Goal: Check status: Check status

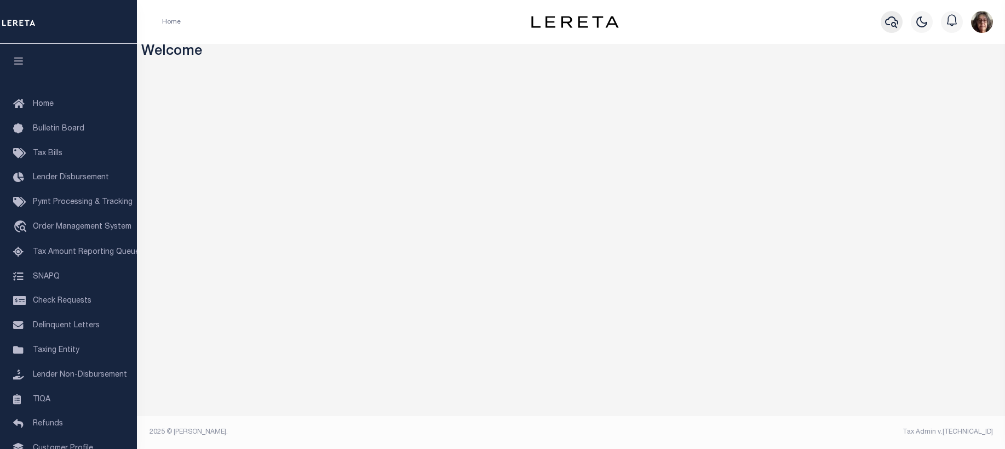
click at [895, 20] on icon "button" at bounding box center [891, 22] width 13 height 12
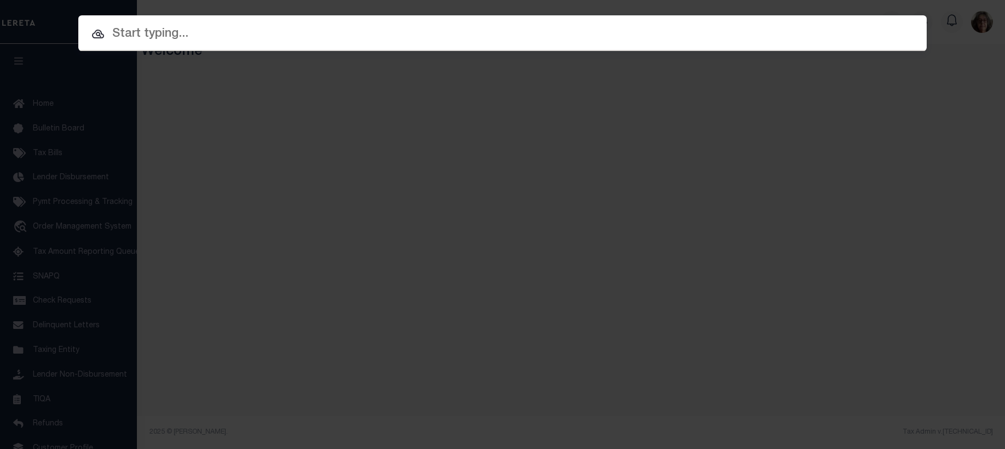
paste input "4308170001952"
type input "4308170001952"
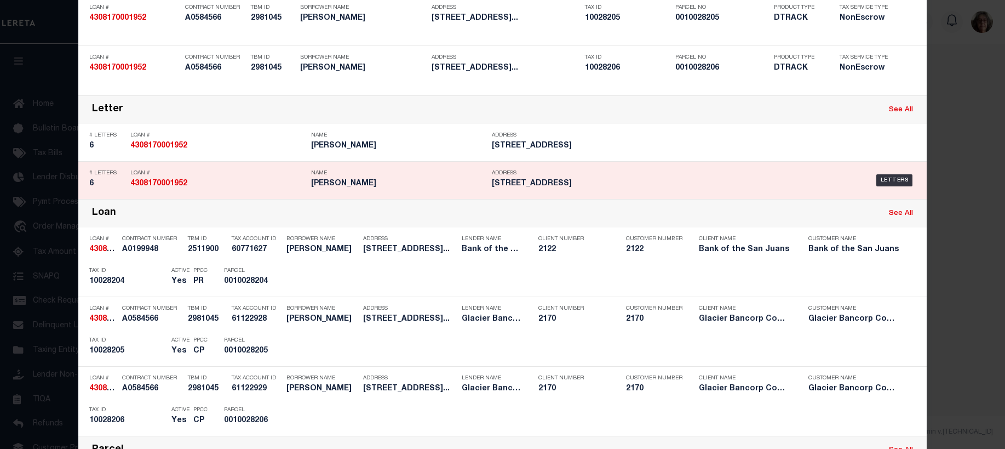
scroll to position [219, 0]
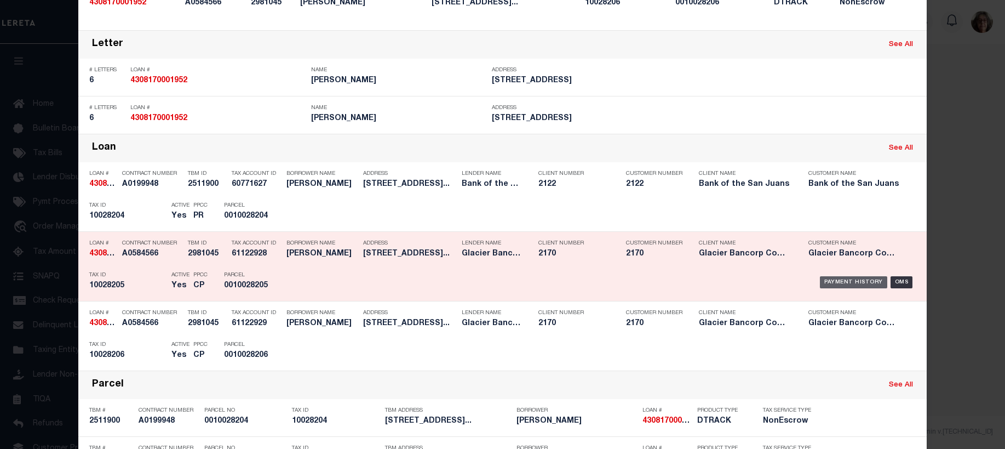
click at [846, 283] on div "Payment History" at bounding box center [853, 282] width 67 height 12
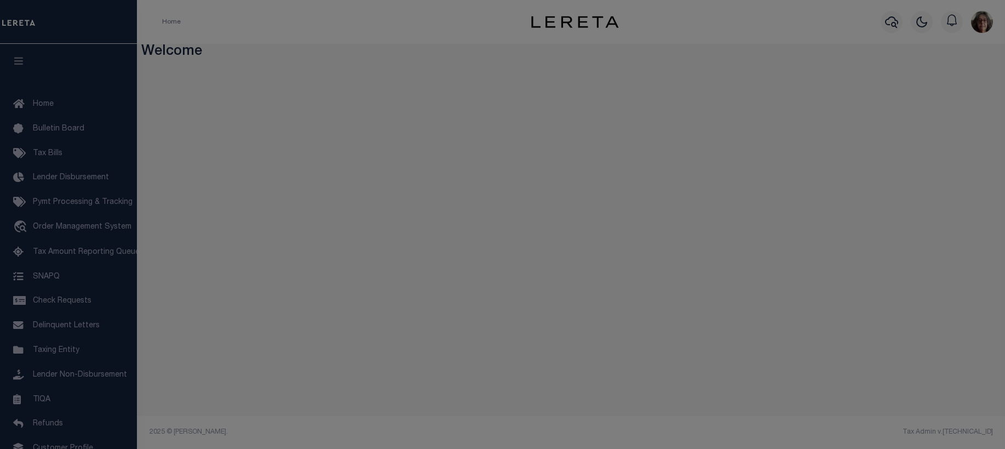
scroll to position [0, 0]
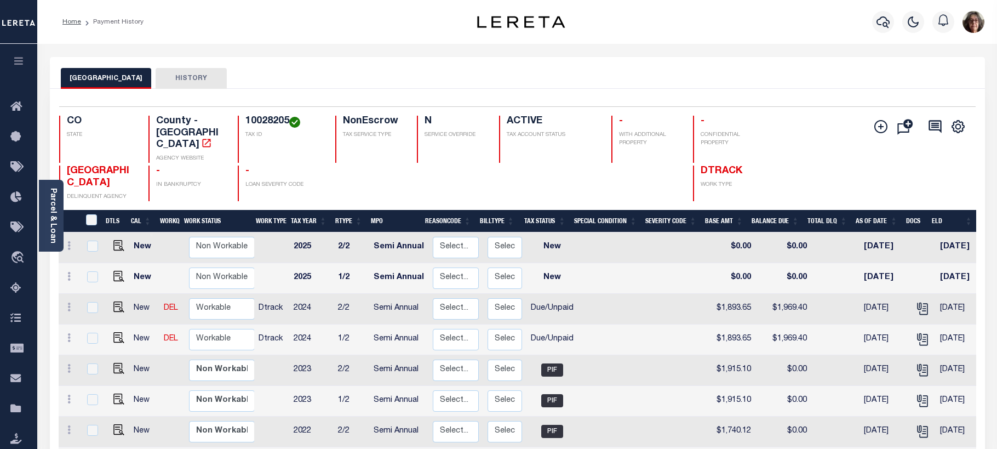
click at [293, 210] on th "Tax Year" at bounding box center [309, 221] width 44 height 22
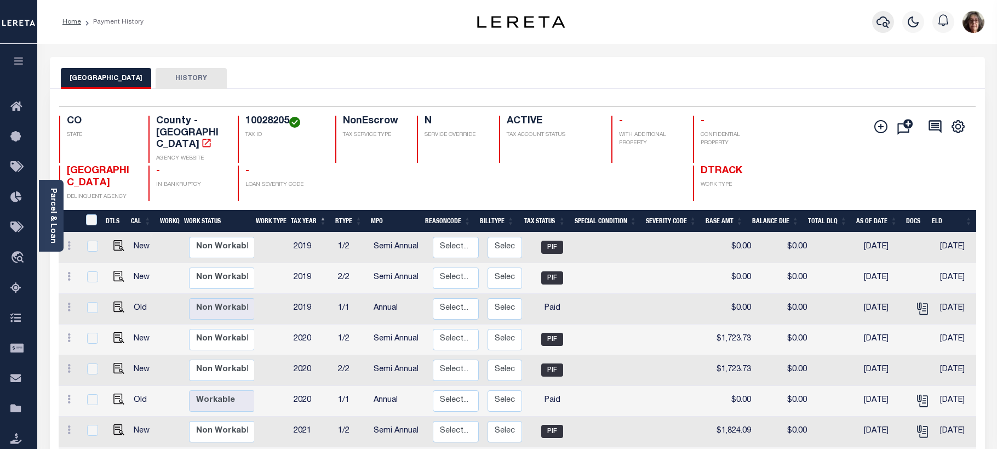
click at [884, 19] on icon "button" at bounding box center [882, 21] width 13 height 13
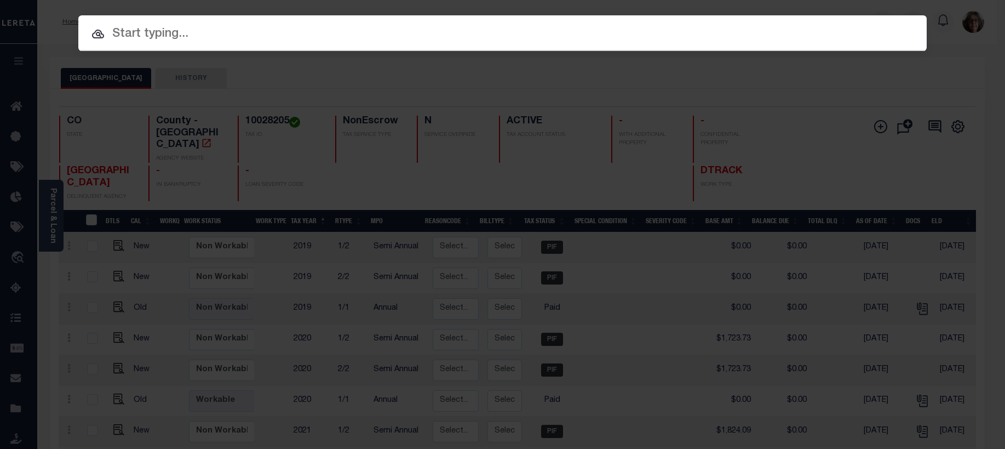
paste input "4801216450729"
type input "4801216450729"
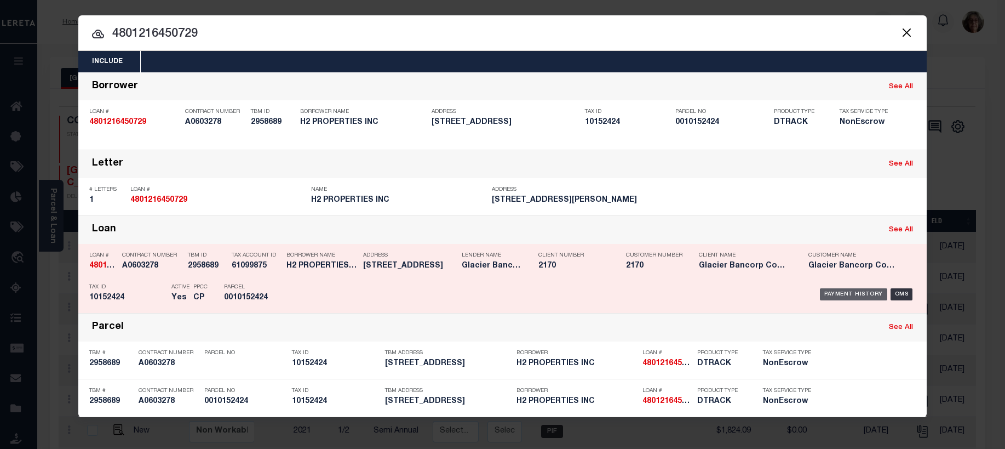
click at [866, 296] on div "Payment History" at bounding box center [853, 294] width 67 height 12
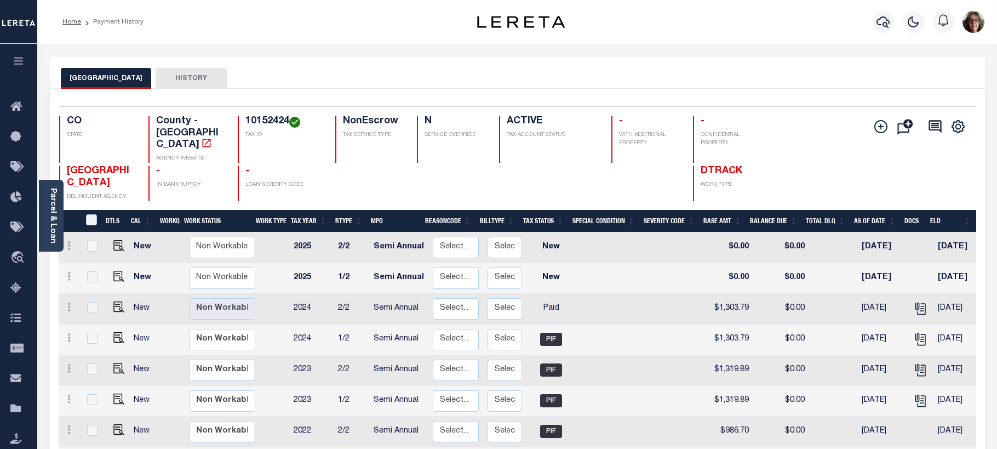
click at [305, 210] on th "Tax Year" at bounding box center [309, 221] width 44 height 22
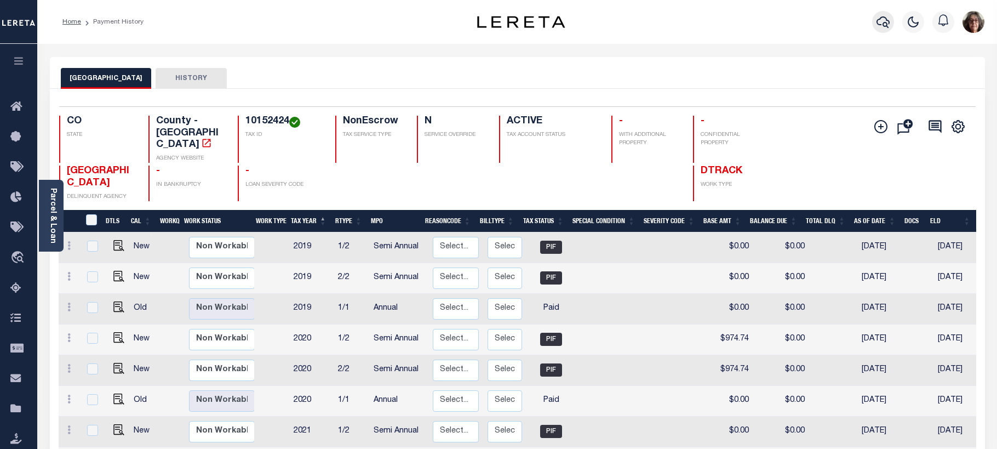
click at [883, 25] on icon "button" at bounding box center [882, 22] width 13 height 12
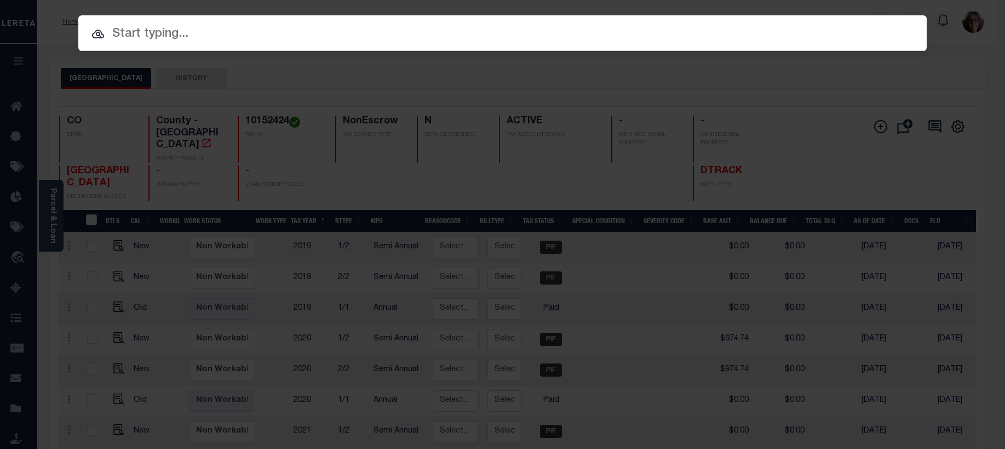
paste input "4809236451159"
type input "4809236451159"
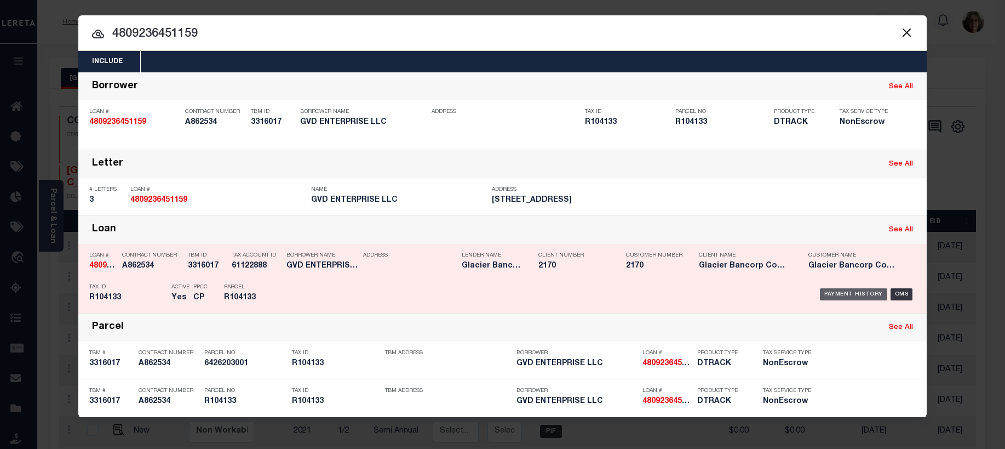
click at [837, 297] on div "Payment History" at bounding box center [853, 294] width 67 height 12
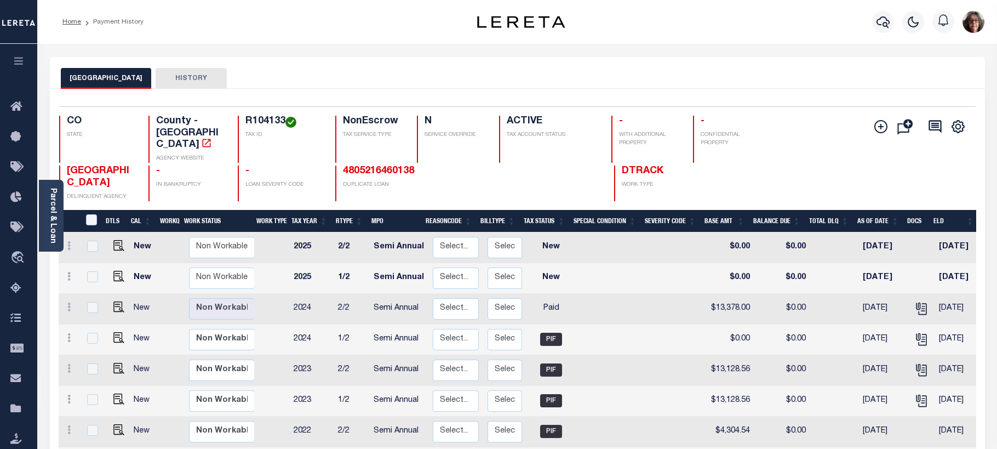
click at [299, 210] on th "Tax Year" at bounding box center [309, 221] width 44 height 22
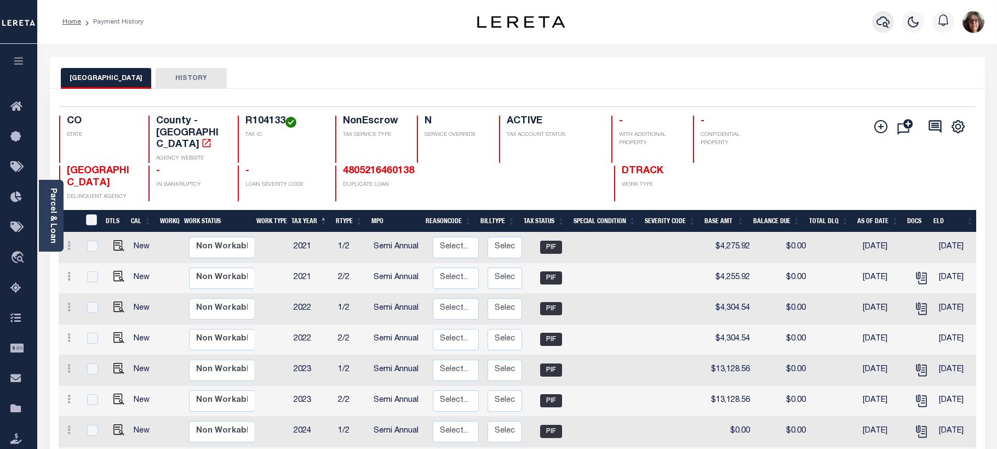
click at [880, 20] on icon "button" at bounding box center [882, 22] width 13 height 12
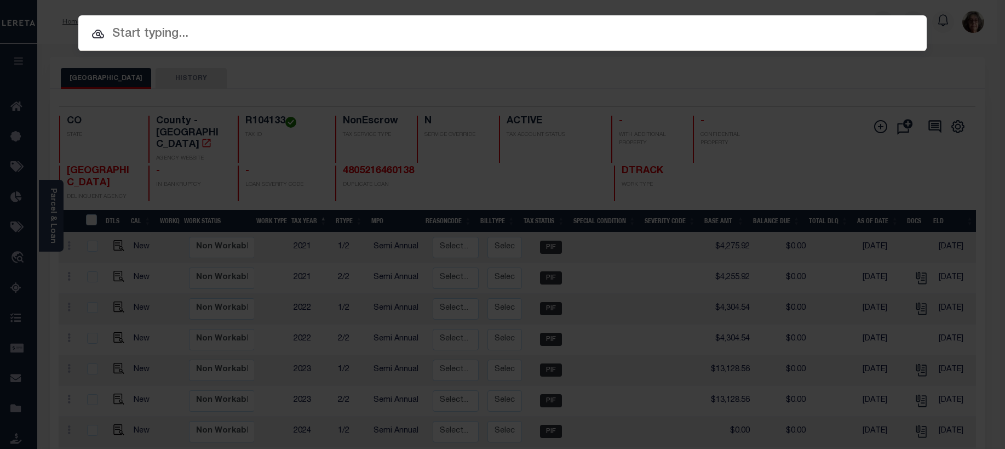
paste input "4301220009299"
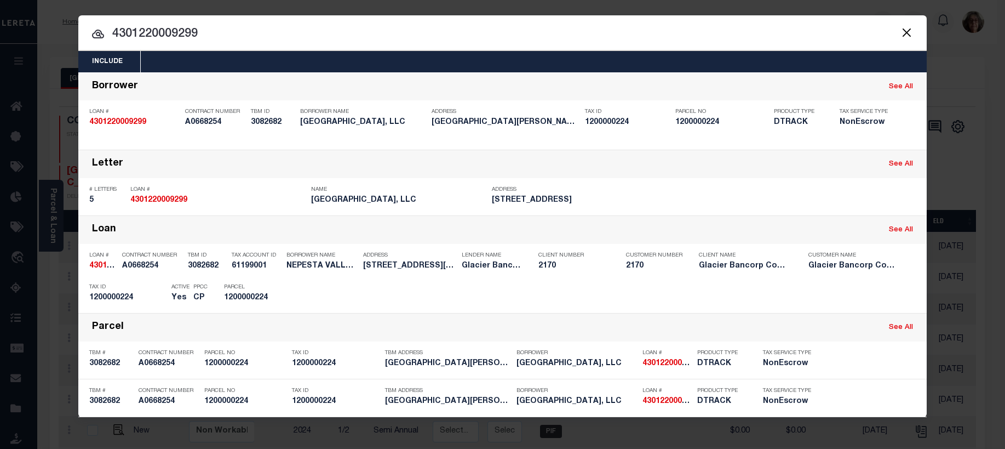
drag, startPoint x: 114, startPoint y: 35, endPoint x: 204, endPoint y: 41, distance: 90.0
click at [204, 41] on input "4301220009299" at bounding box center [502, 34] width 849 height 19
paste input "8190004773"
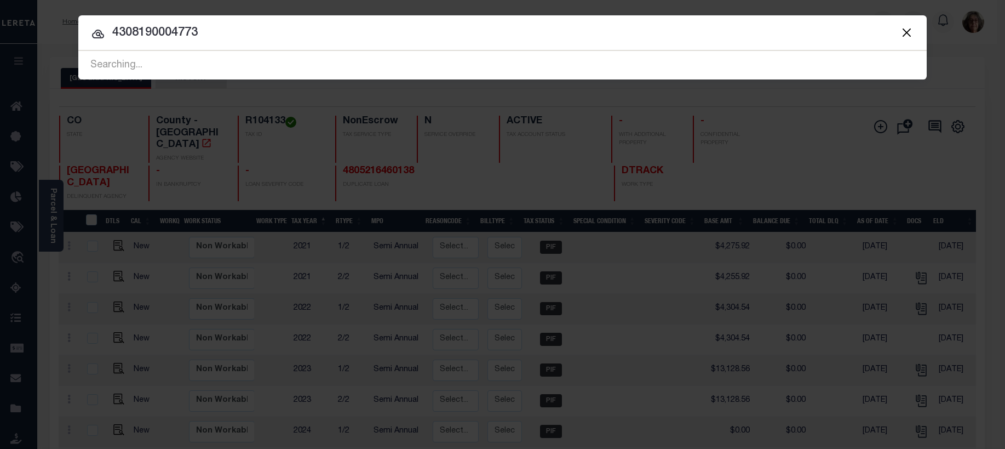
type input "4308190004773"
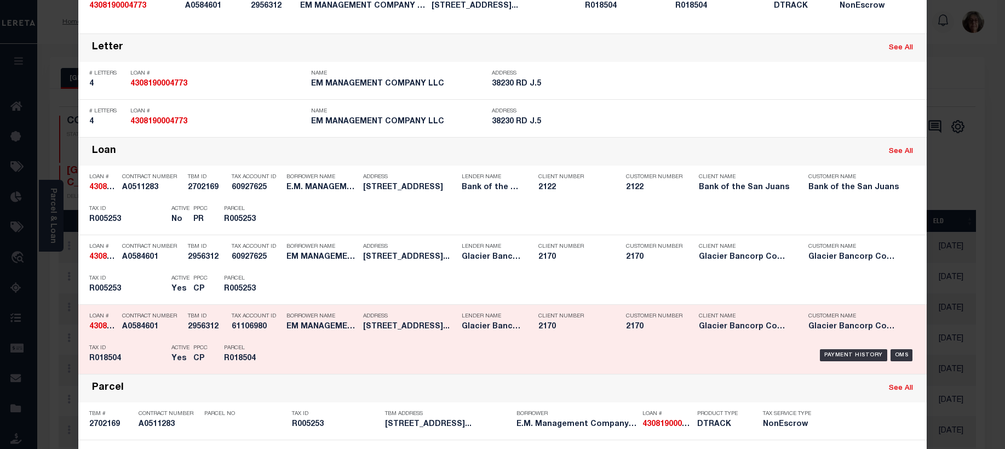
scroll to position [219, 0]
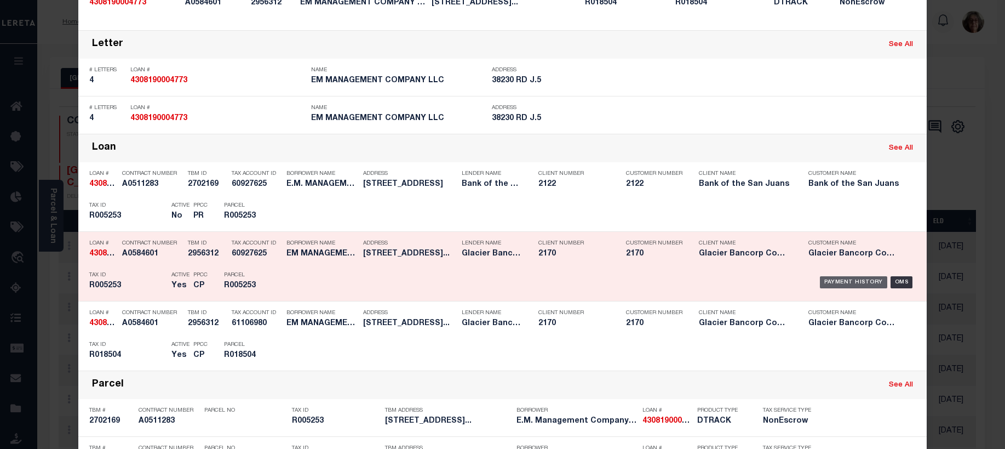
click at [838, 284] on div "Payment History" at bounding box center [853, 282] width 67 height 12
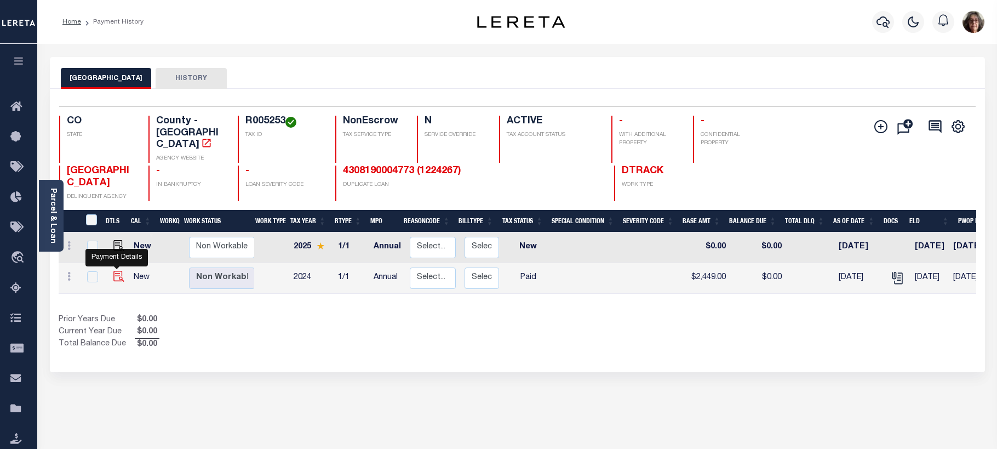
click at [117, 271] on img "" at bounding box center [118, 276] width 11 height 11
checkbox input "true"
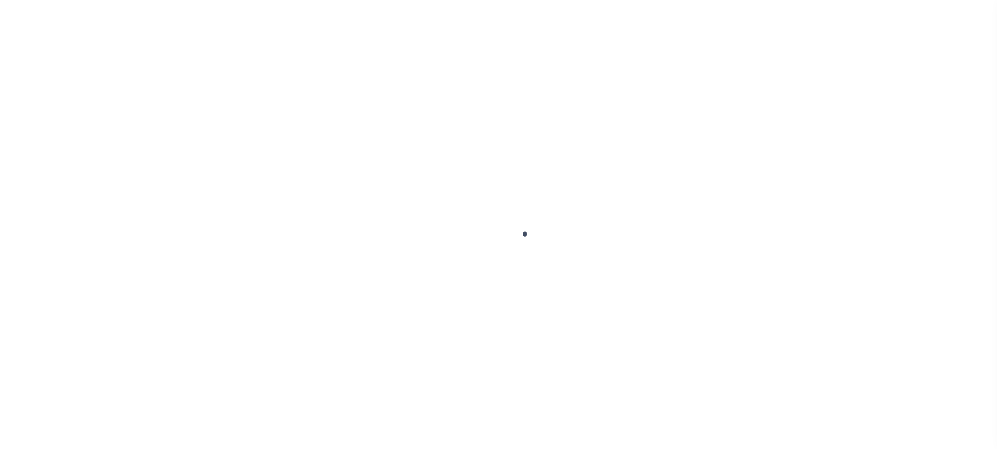
select select "PYD"
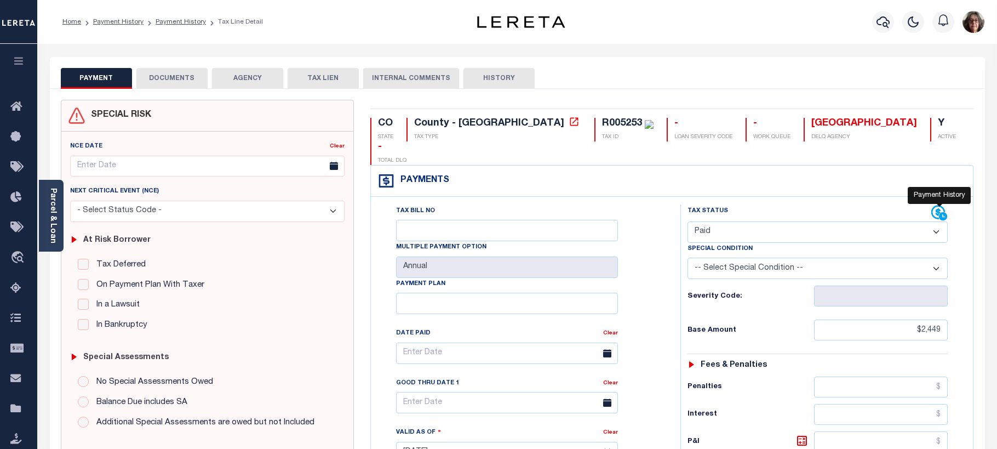
click at [935, 205] on icon at bounding box center [939, 213] width 16 height 16
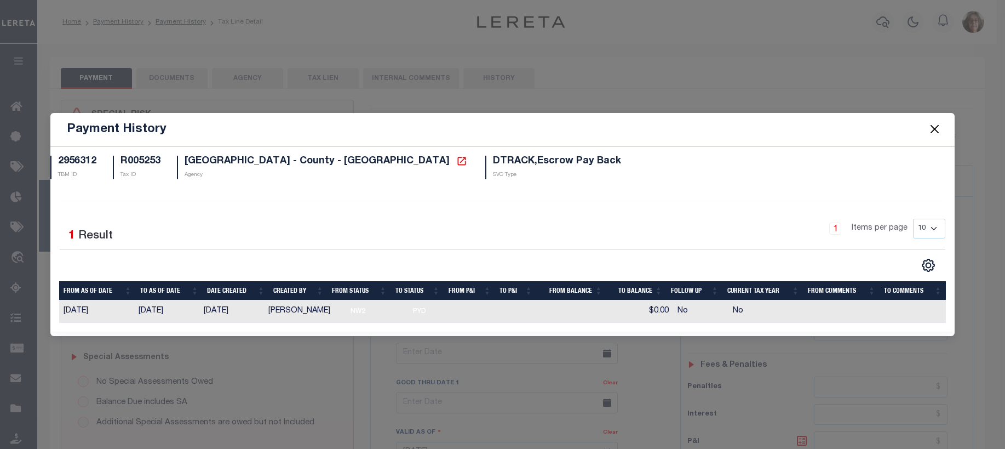
click at [938, 127] on button "Close" at bounding box center [934, 129] width 14 height 14
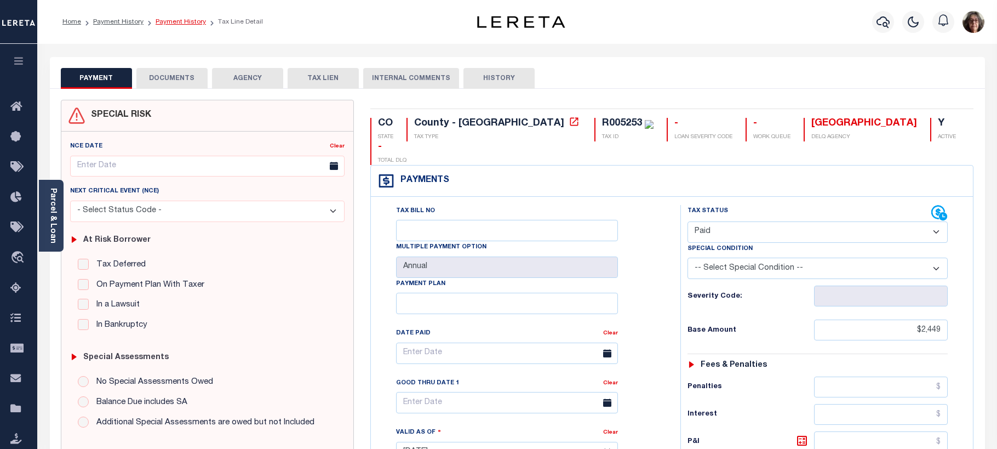
click at [164, 20] on link "Payment History" at bounding box center [181, 22] width 50 height 7
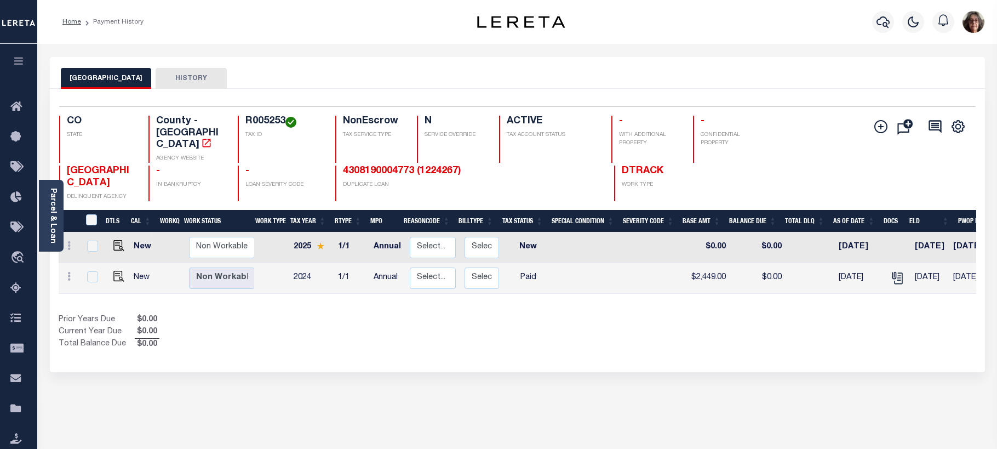
drag, startPoint x: 50, startPoint y: 276, endPoint x: 332, endPoint y: 445, distance: 328.7
click at [64, 286] on div "Selected 2 Results 1 Items per page 25 50 100 CO STATE R005253" at bounding box center [517, 230] width 935 height 283
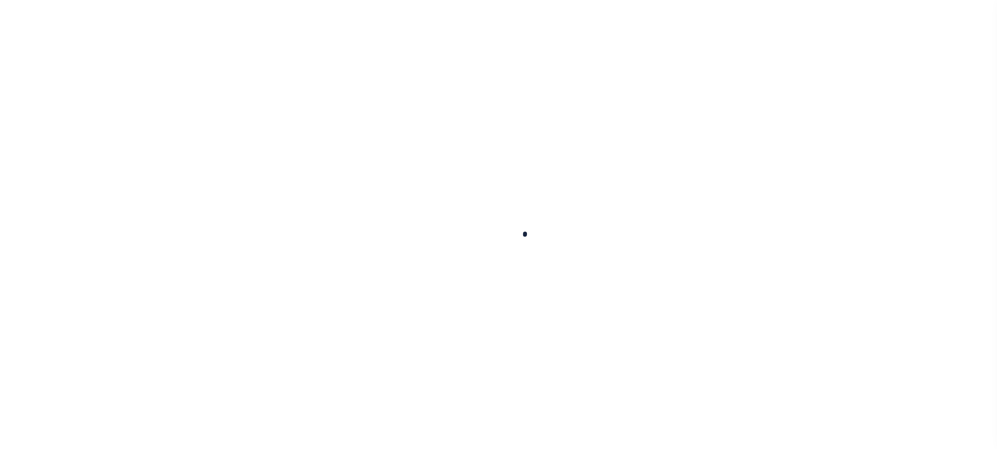
scroll to position [75, 0]
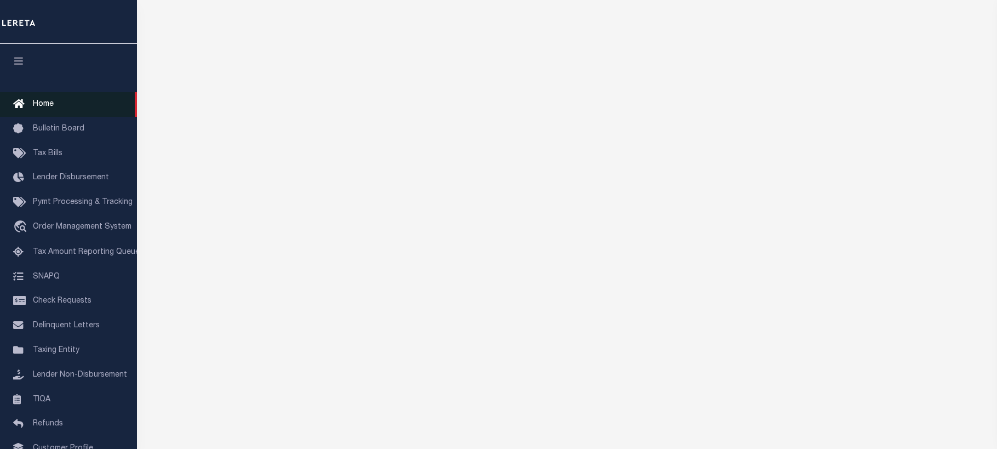
click at [40, 105] on span "Home" at bounding box center [43, 104] width 21 height 8
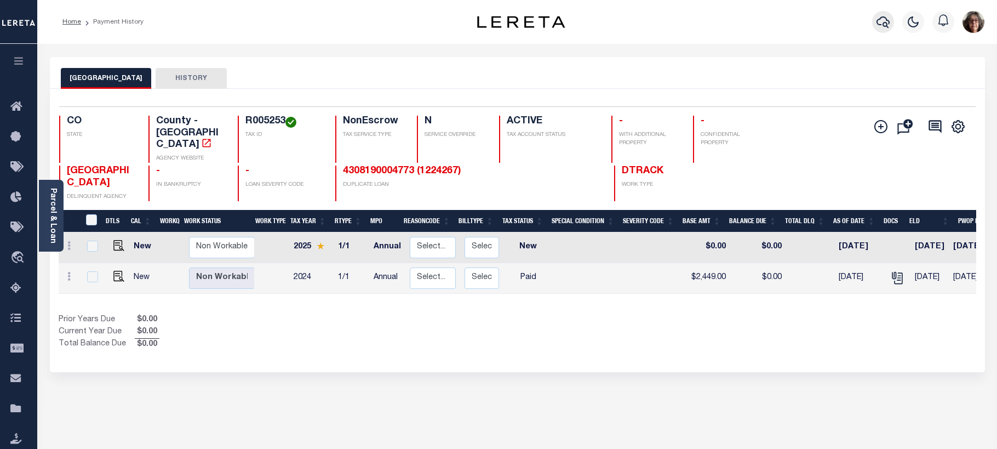
click at [883, 21] on icon "button" at bounding box center [882, 21] width 13 height 13
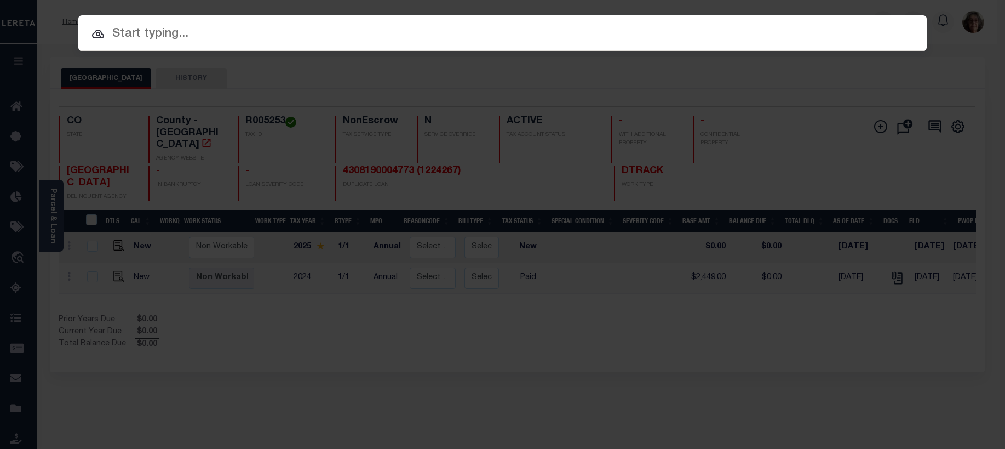
paste input "3505221481119"
type input "3505221481119"
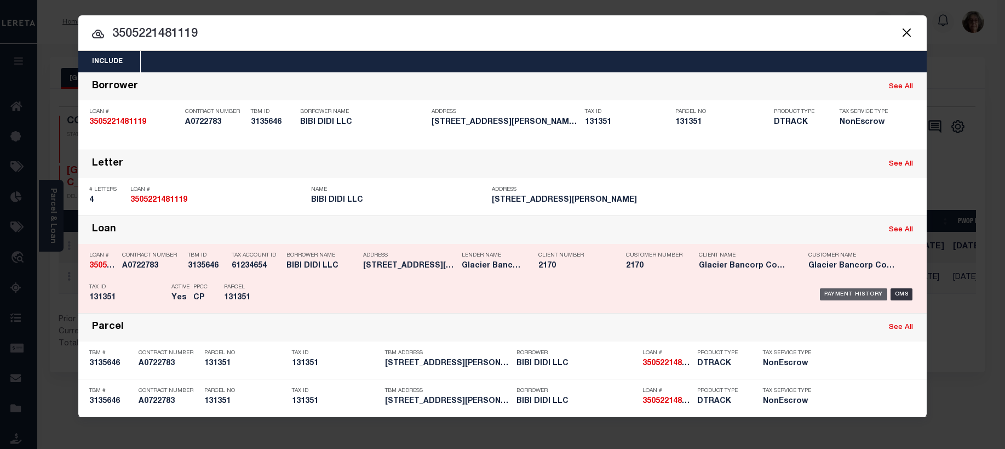
click at [855, 294] on div "Payment History" at bounding box center [853, 294] width 67 height 12
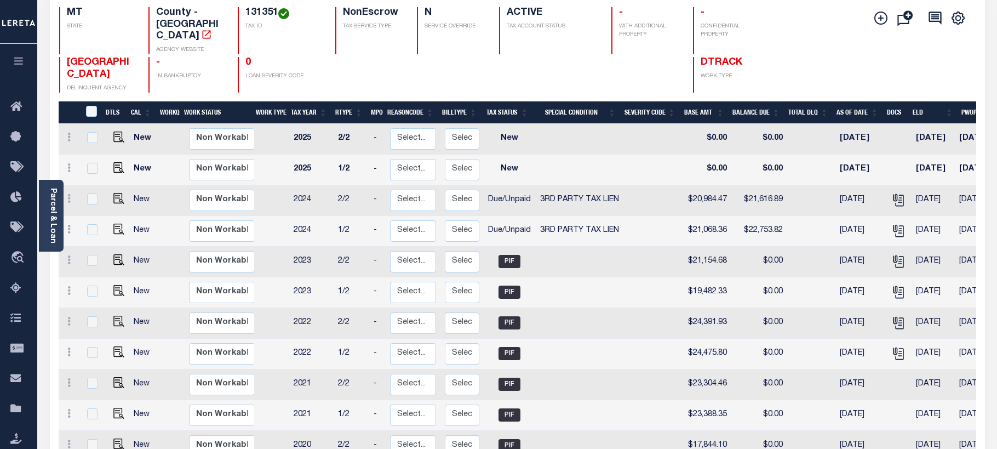
scroll to position [110, 0]
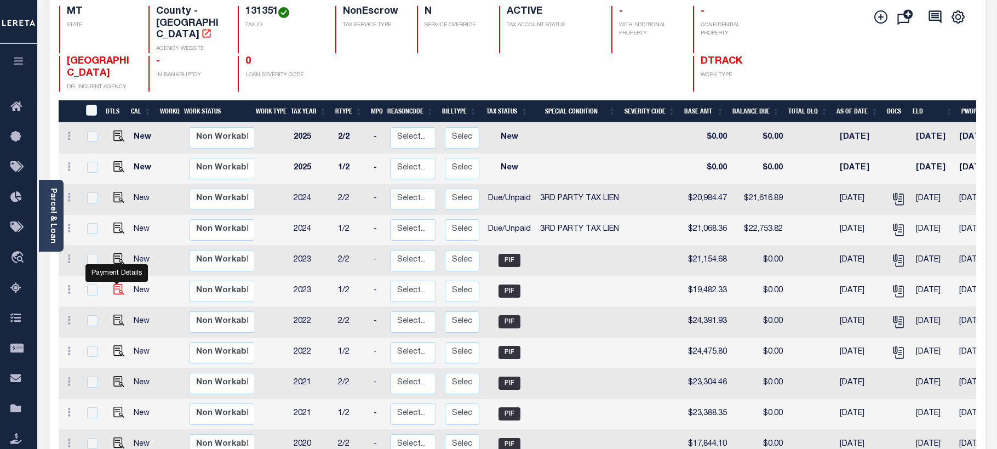
click at [116, 284] on img "" at bounding box center [118, 289] width 11 height 11
checkbox input "true"
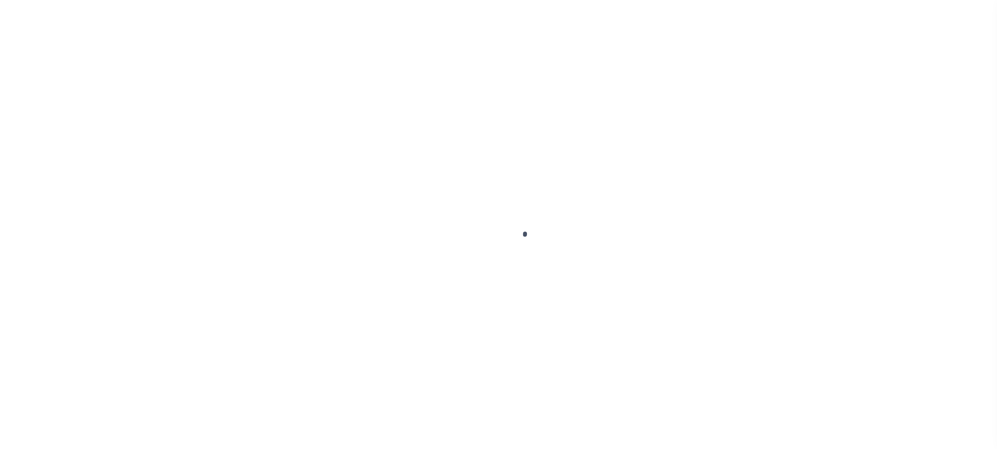
select select "PIF"
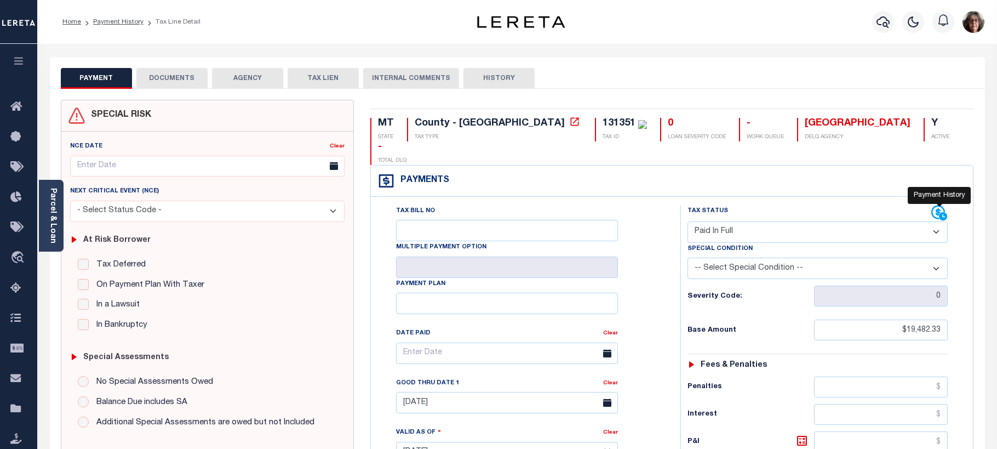
click at [937, 205] on icon at bounding box center [938, 212] width 14 height 14
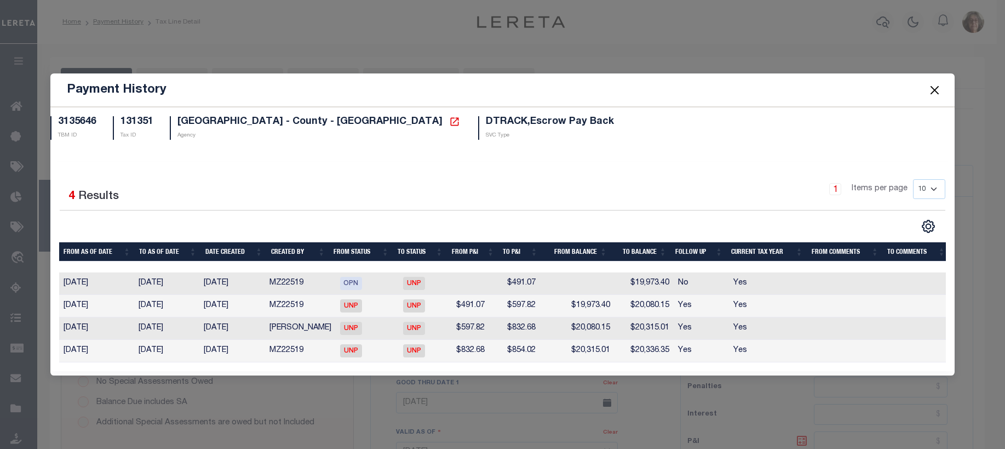
click at [930, 87] on button "Close" at bounding box center [934, 90] width 14 height 14
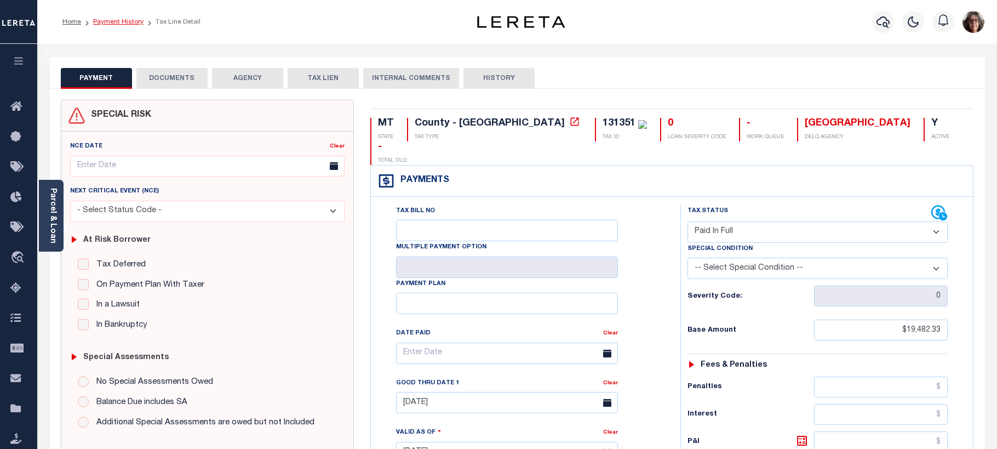
click at [131, 23] on link "Payment History" at bounding box center [118, 22] width 50 height 7
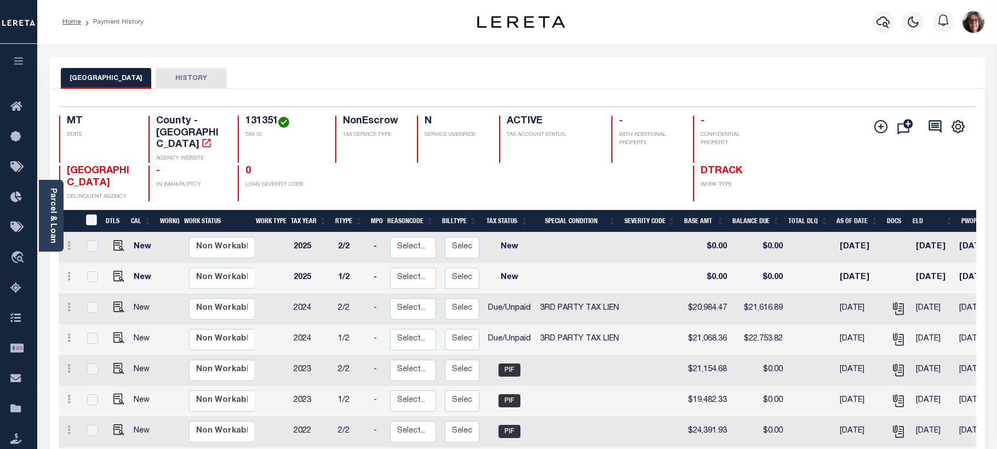
click at [787, 27] on div "Profile Sign out" at bounding box center [793, 22] width 389 height 38
click at [883, 21] on icon "button" at bounding box center [882, 21] width 13 height 13
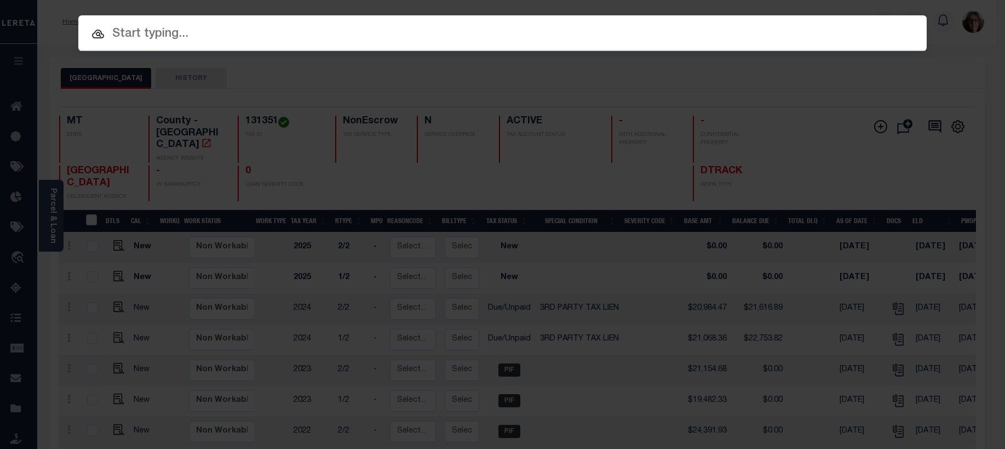
paste input "5121083044"
type input "5121083044"
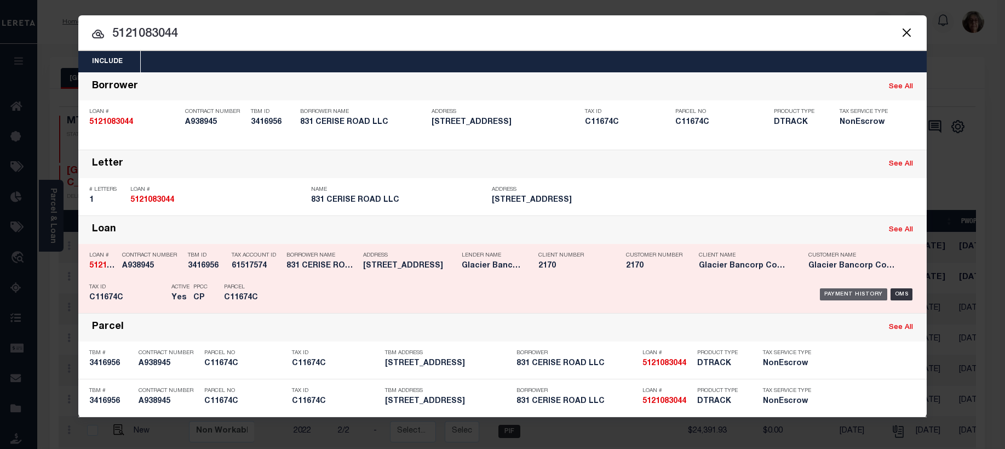
click at [868, 296] on div "Payment History" at bounding box center [853, 294] width 67 height 12
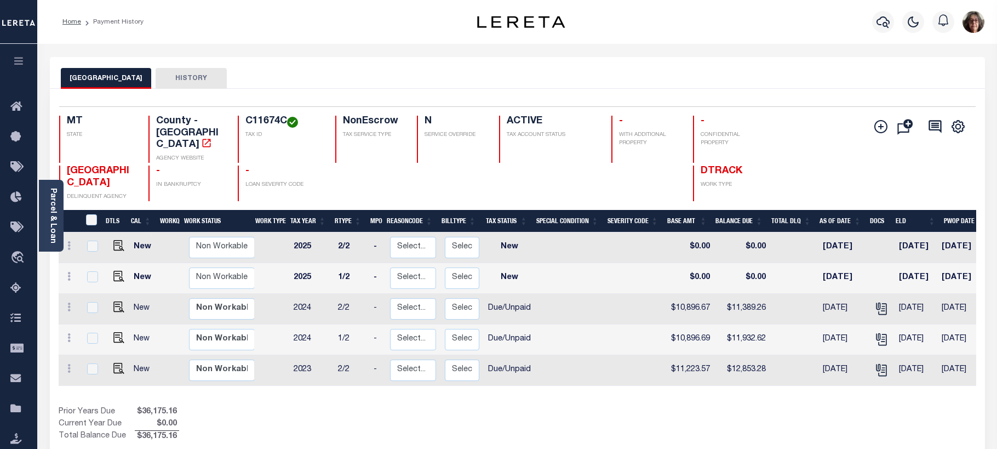
click at [853, 63] on div "YELLOWSTONE COUNTY HISTORY" at bounding box center [517, 73] width 935 height 32
click at [116, 301] on img "" at bounding box center [118, 306] width 11 height 11
checkbox input "true"
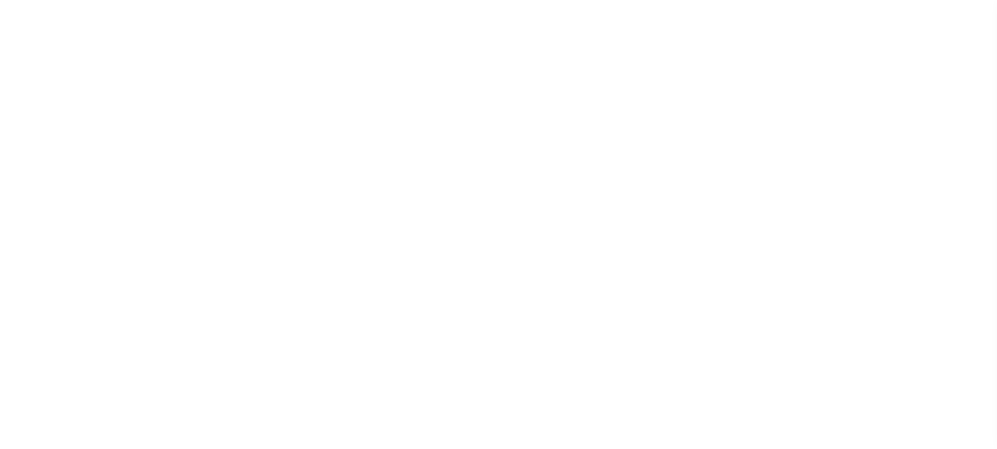
select select "DUE"
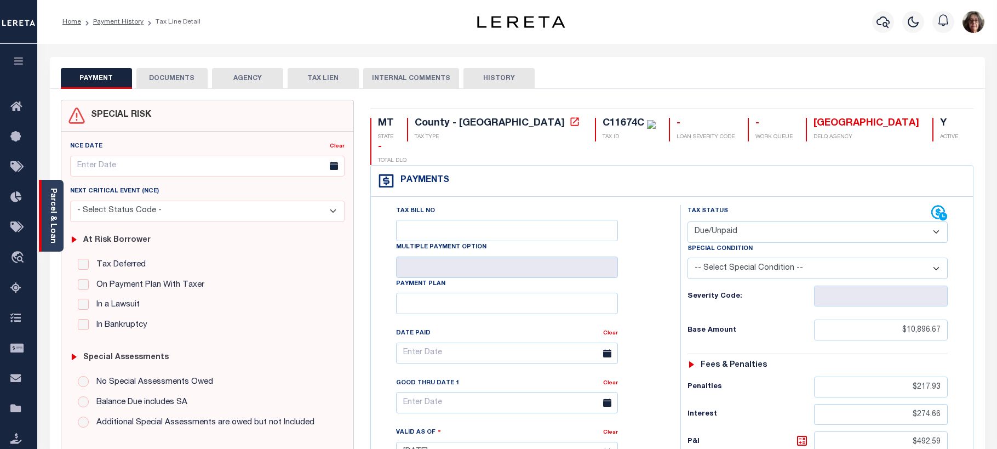
click at [56, 216] on link "Parcel & Loan" at bounding box center [53, 215] width 8 height 55
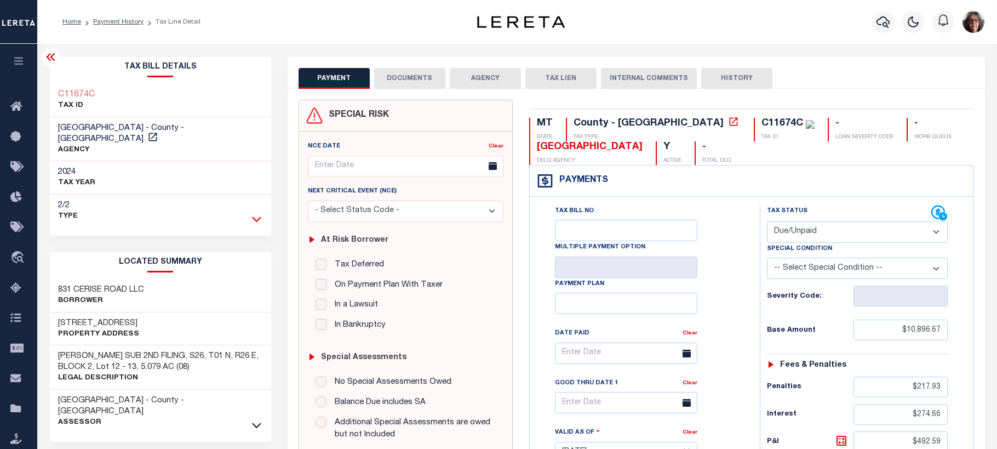
click at [255, 216] on icon at bounding box center [256, 218] width 9 height 5
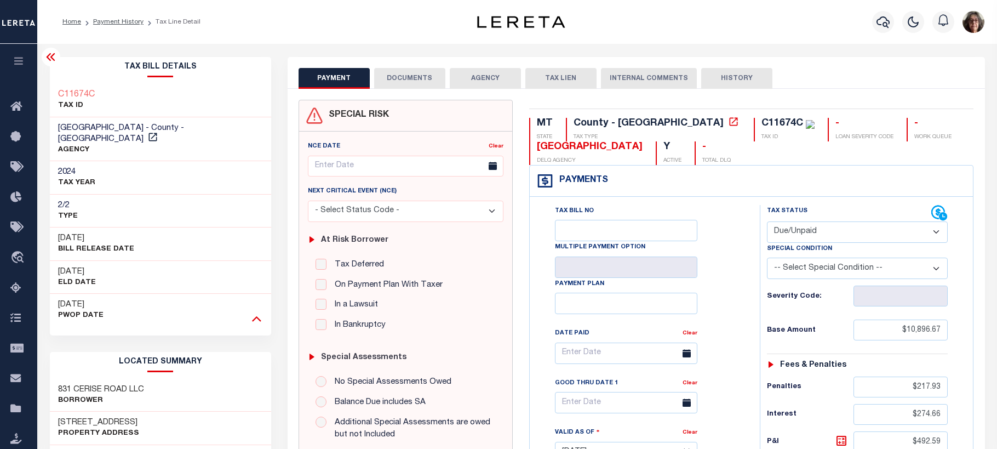
click at [260, 312] on icon at bounding box center [256, 318] width 9 height 12
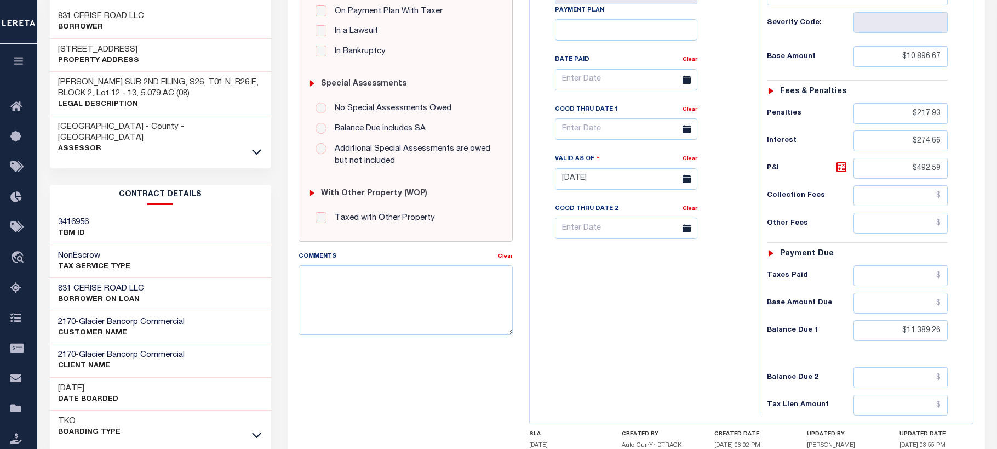
scroll to position [274, 0]
click at [255, 145] on icon at bounding box center [256, 151] width 9 height 12
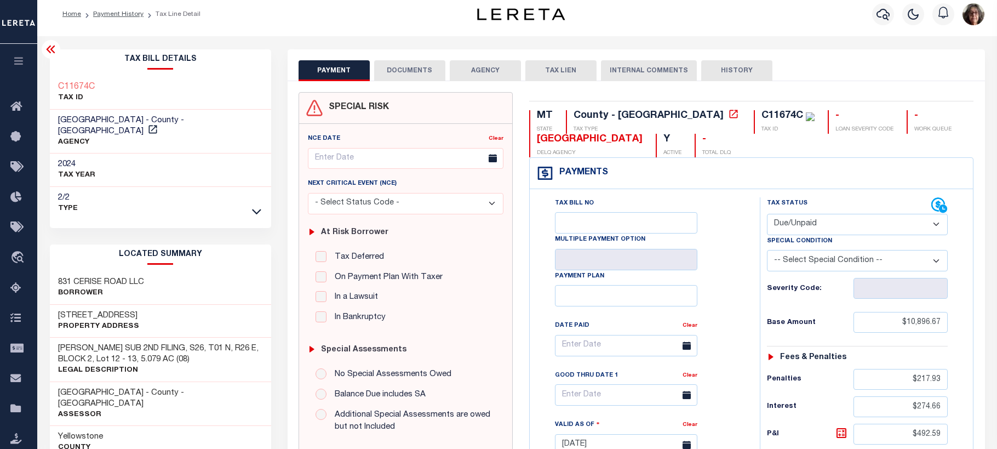
scroll to position [0, 0]
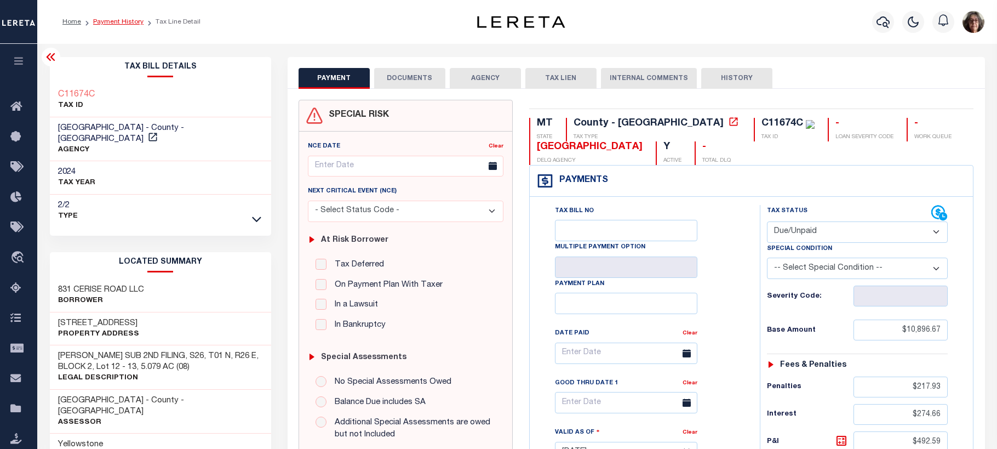
click at [122, 22] on link "Payment History" at bounding box center [118, 22] width 50 height 7
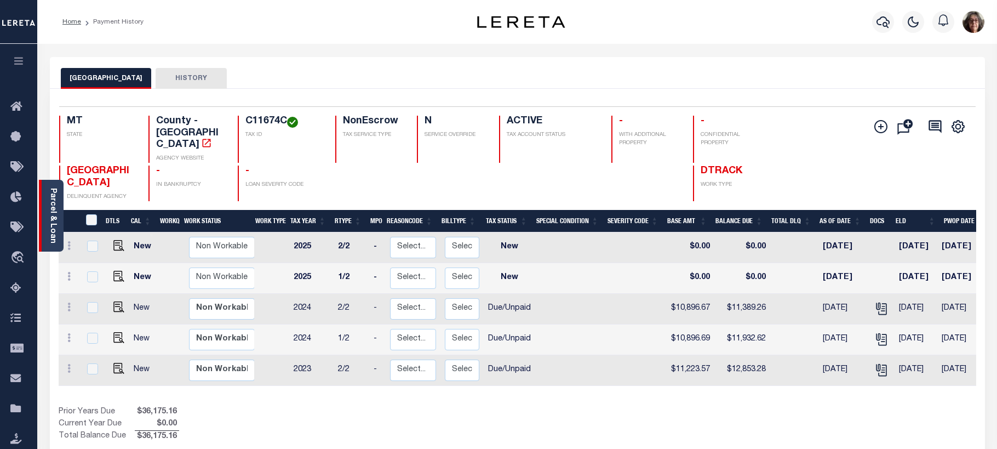
click at [56, 226] on link "Parcel & Loan" at bounding box center [53, 215] width 8 height 55
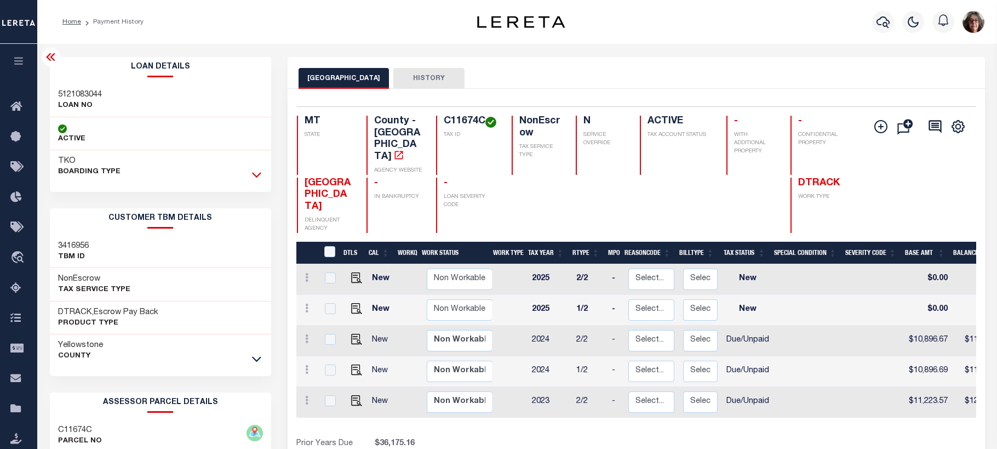
click at [257, 174] on icon at bounding box center [256, 175] width 9 height 12
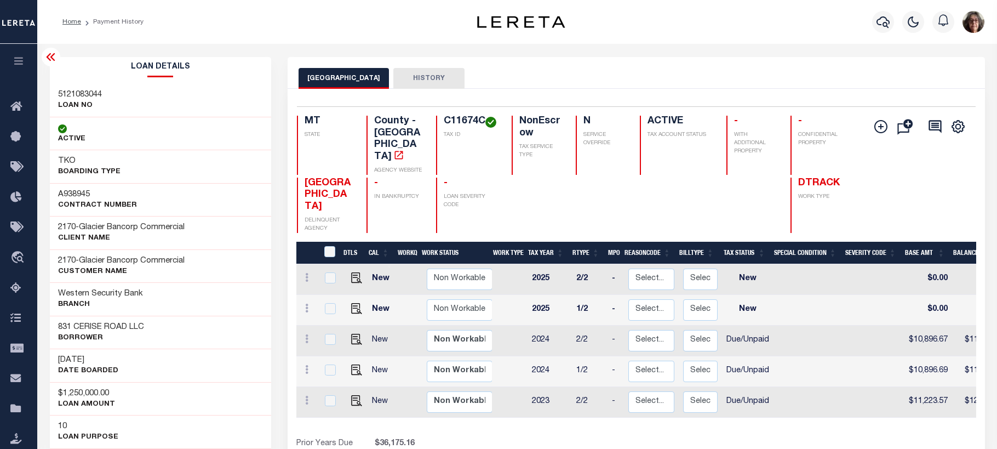
click at [53, 60] on icon at bounding box center [50, 57] width 9 height 8
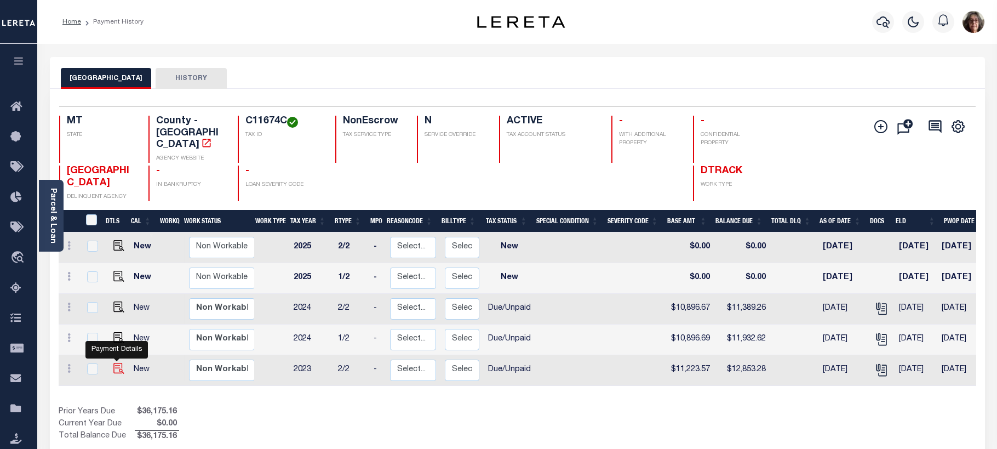
click at [114, 363] on img "" at bounding box center [118, 368] width 11 height 11
checkbox input "true"
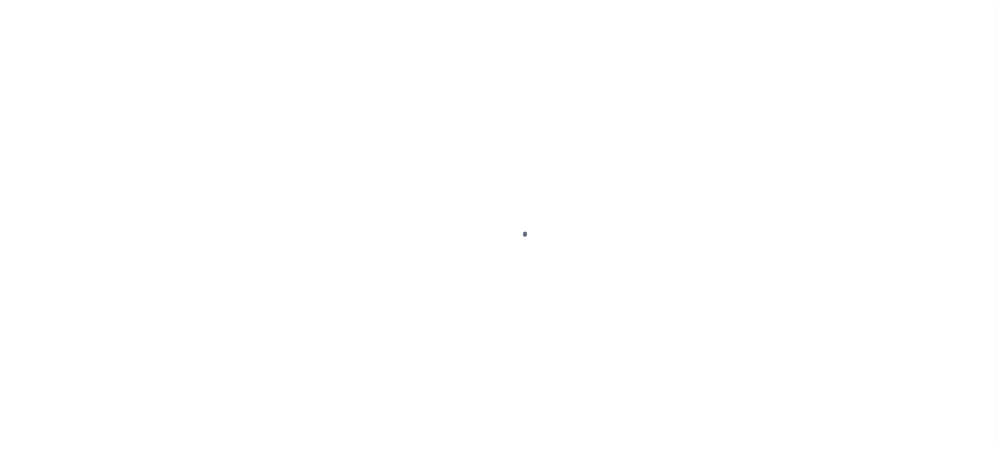
select select "DUE"
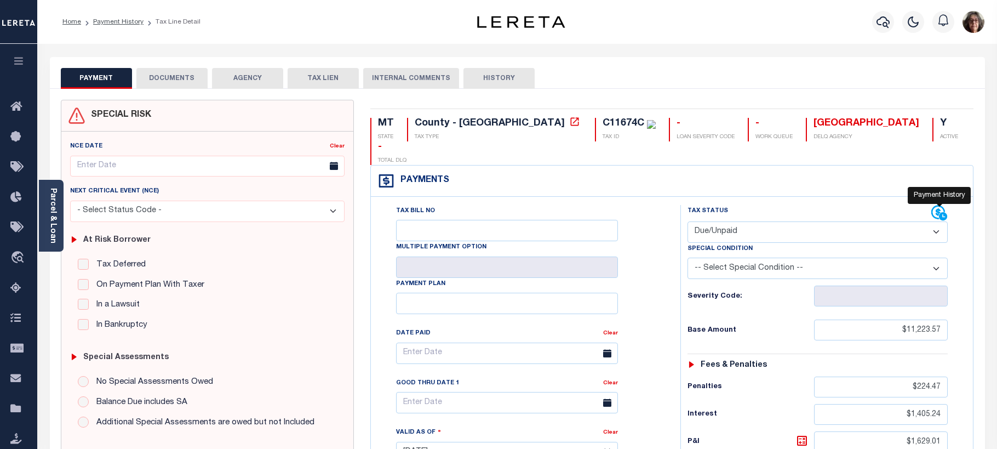
click at [939, 205] on icon at bounding box center [939, 213] width 16 height 16
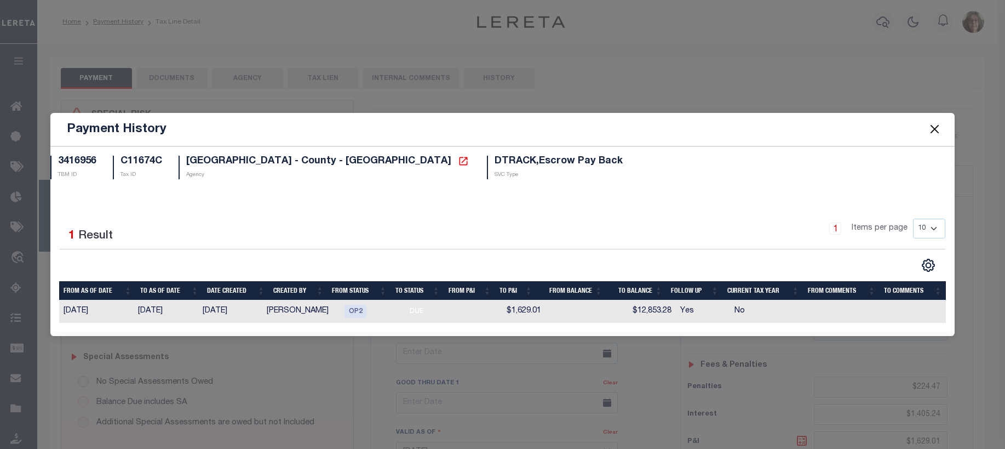
click at [935, 131] on button "Close" at bounding box center [934, 129] width 14 height 14
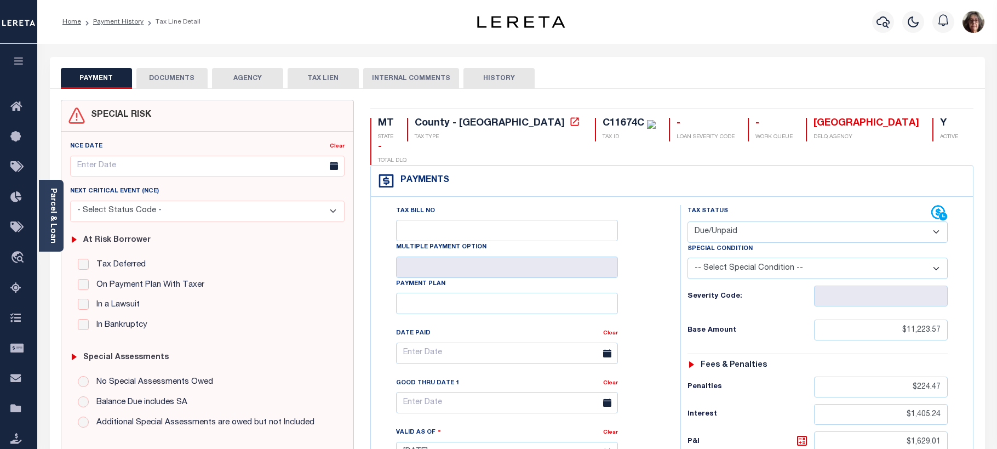
click at [500, 78] on button "HISTORY" at bounding box center [498, 78] width 71 height 21
select select "50"
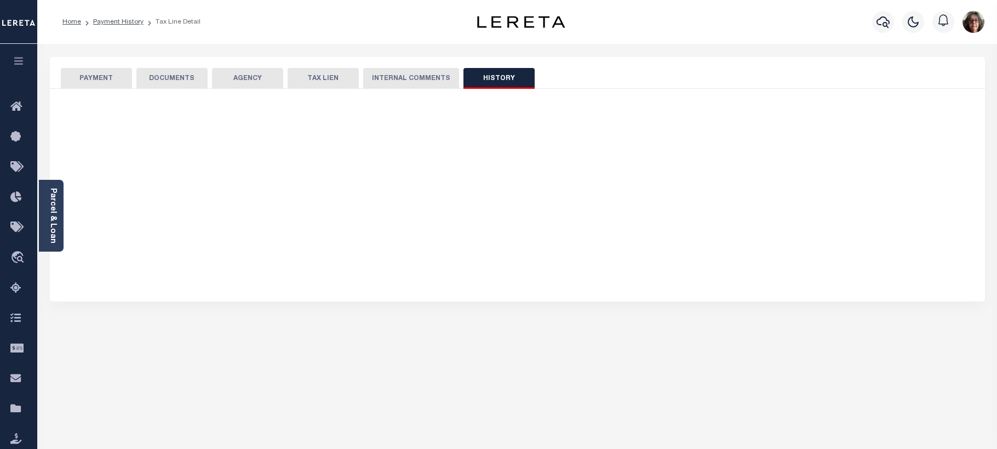
select select "50"
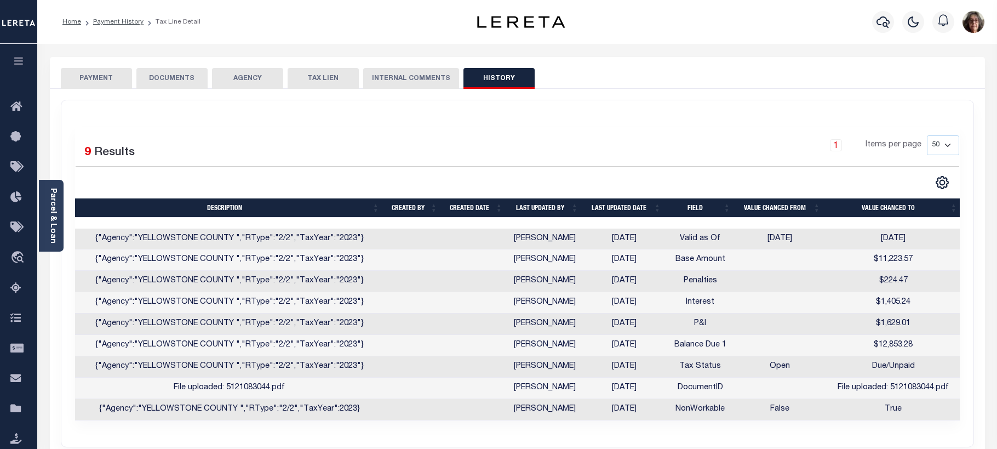
click at [424, 77] on button "INTERNAL COMMENTS" at bounding box center [411, 78] width 96 height 21
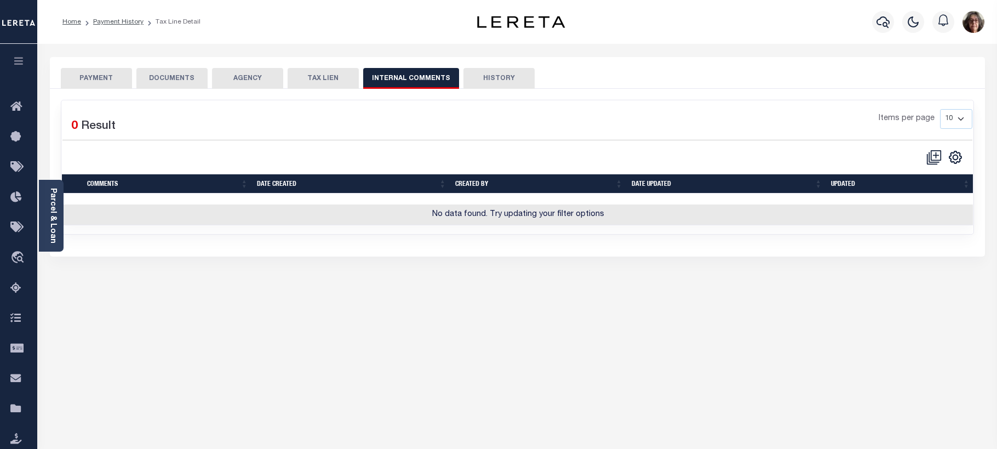
click at [324, 79] on button "TAX LIEN" at bounding box center [323, 78] width 71 height 21
checkbox input "false"
radio input "true"
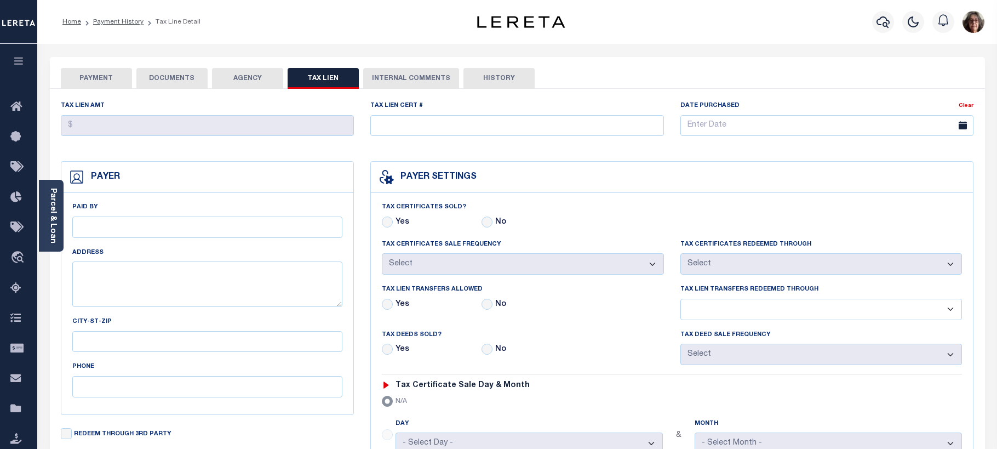
click at [245, 80] on button "AGENCY" at bounding box center [247, 78] width 71 height 21
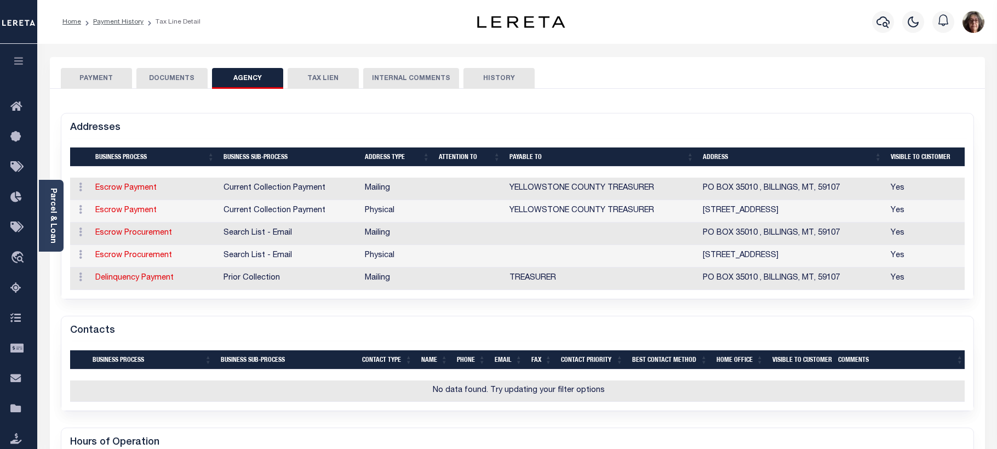
click at [174, 81] on button "DOCUMENTS" at bounding box center [171, 78] width 71 height 21
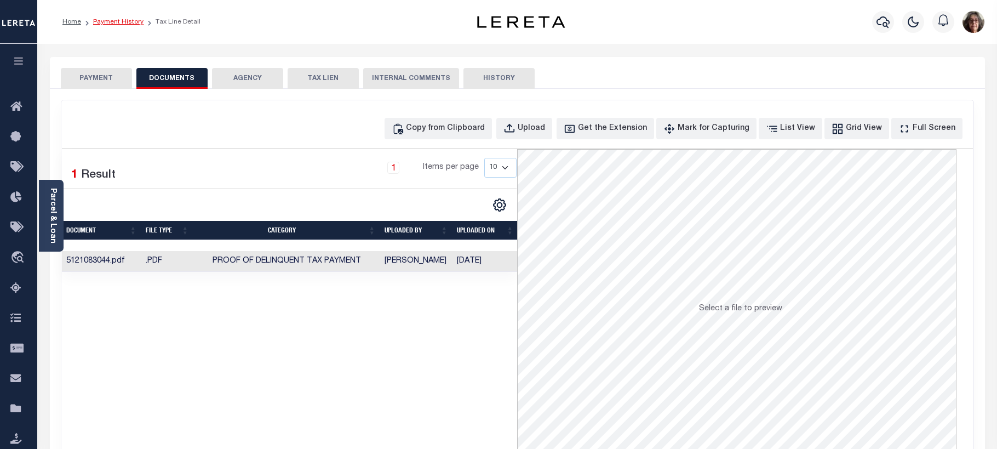
click at [113, 22] on link "Payment History" at bounding box center [118, 22] width 50 height 7
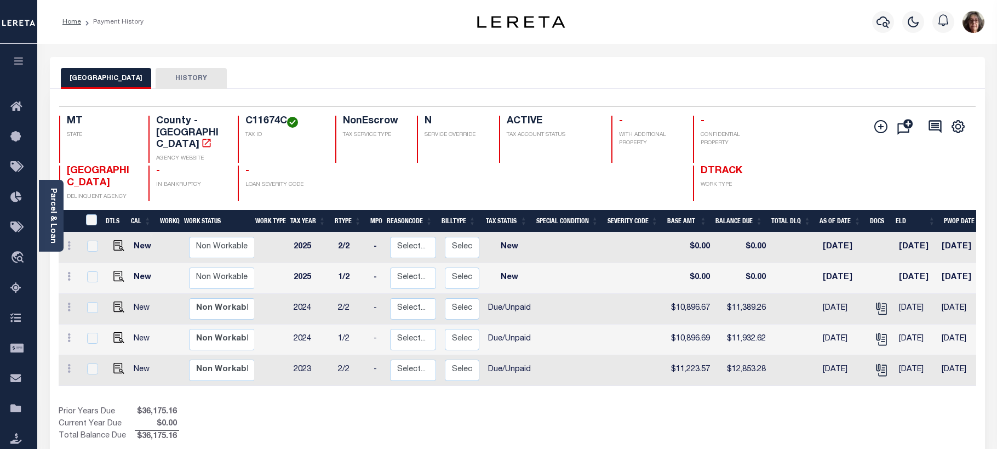
click at [194, 77] on button "HISTORY" at bounding box center [191, 78] width 71 height 21
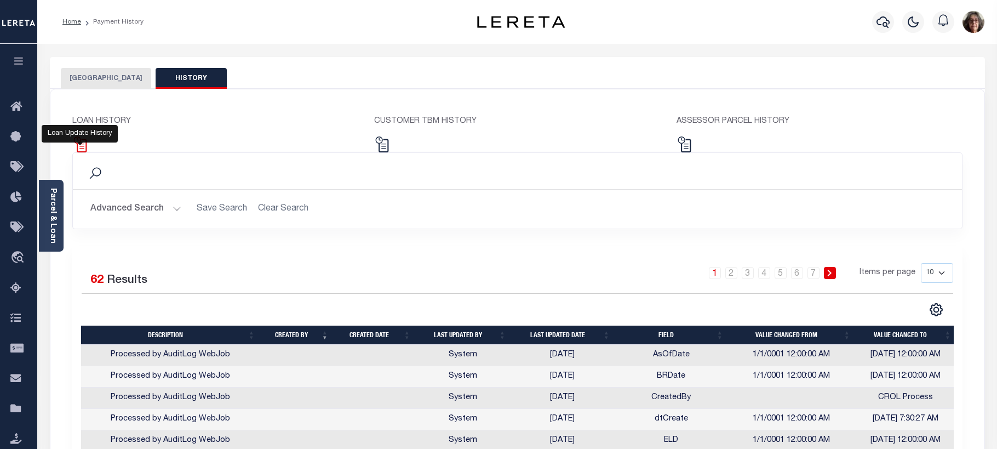
click at [83, 145] on img at bounding box center [80, 144] width 16 height 16
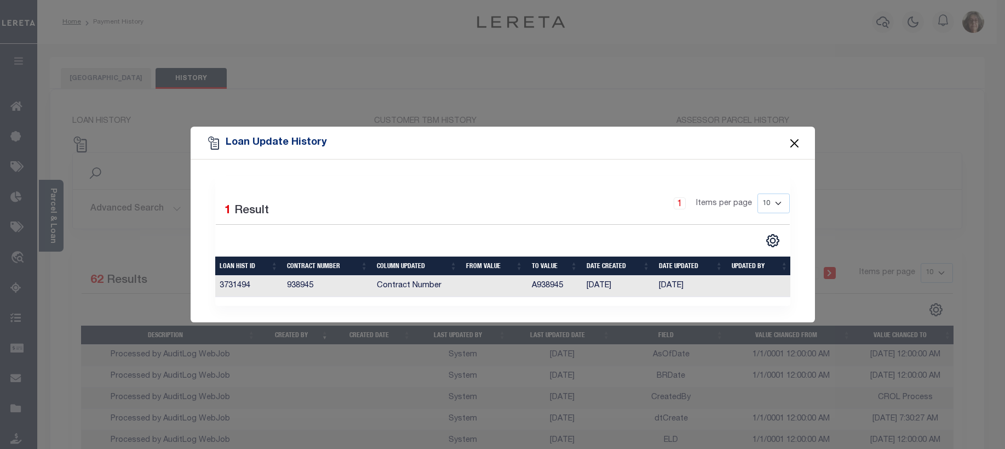
click at [795, 138] on button "Close" at bounding box center [794, 143] width 14 height 14
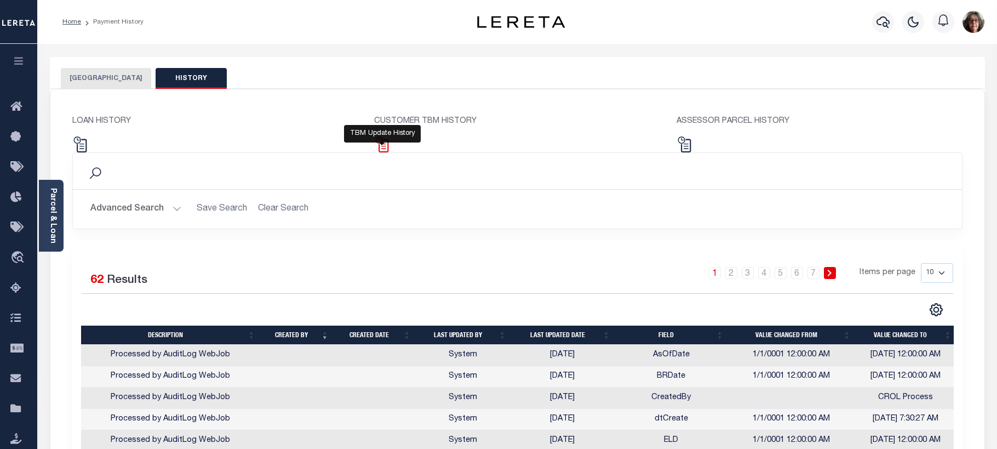
click at [383, 141] on img at bounding box center [382, 144] width 16 height 16
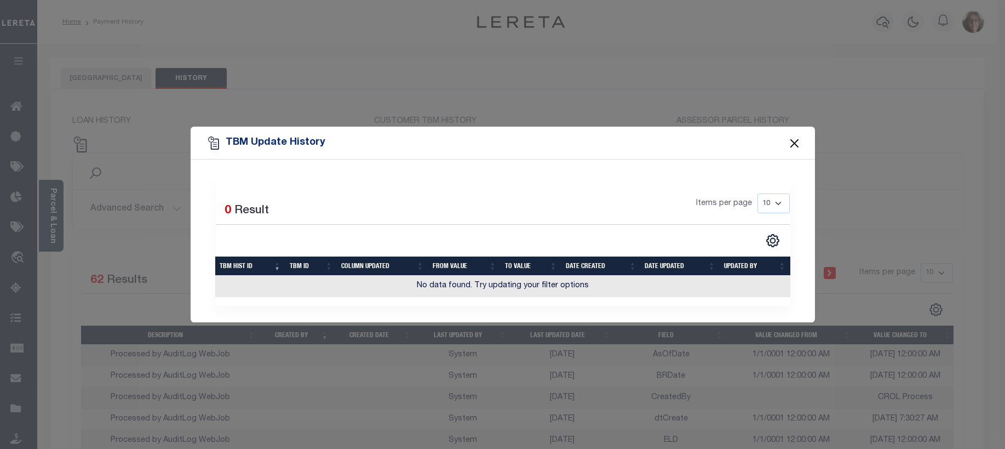
click at [794, 144] on button "Close" at bounding box center [794, 143] width 14 height 14
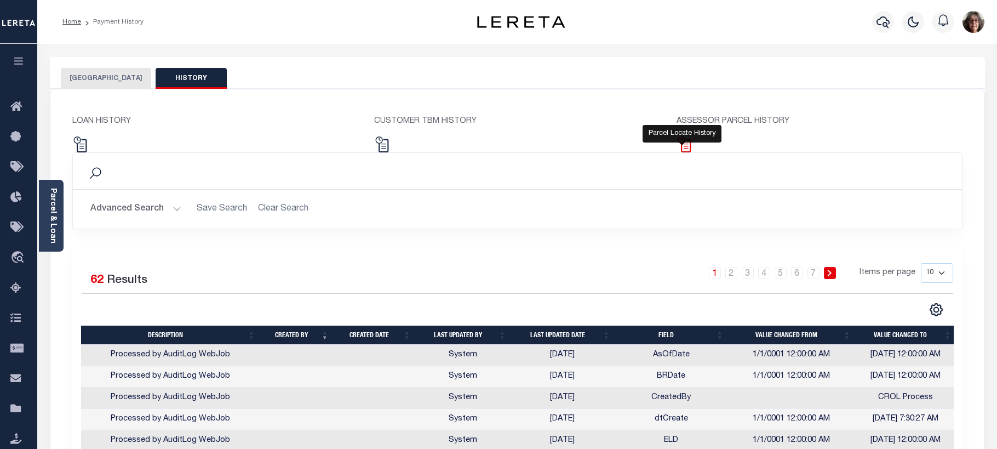
click at [681, 143] on img at bounding box center [685, 144] width 16 height 16
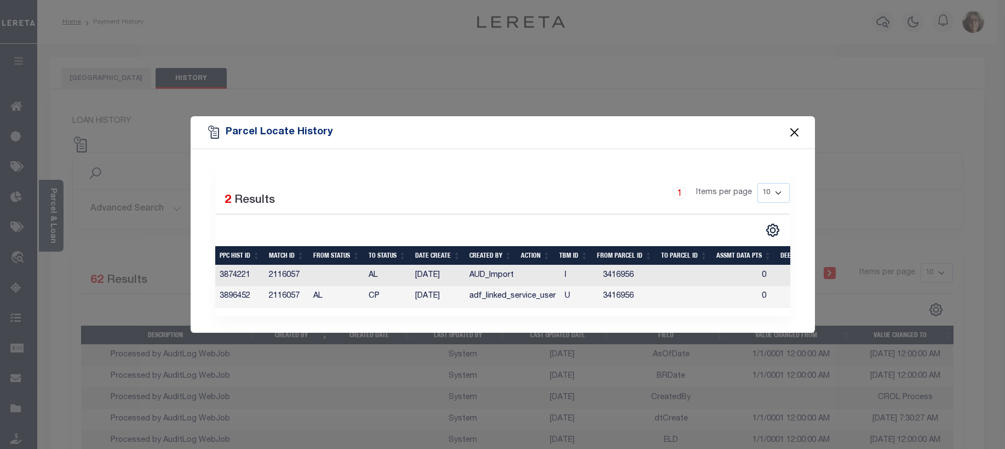
click at [793, 130] on button "Close" at bounding box center [794, 132] width 14 height 14
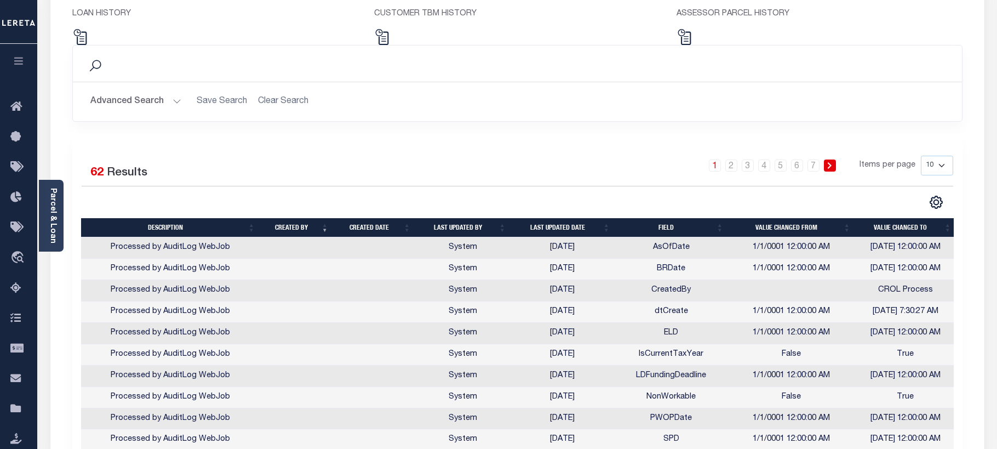
scroll to position [110, 0]
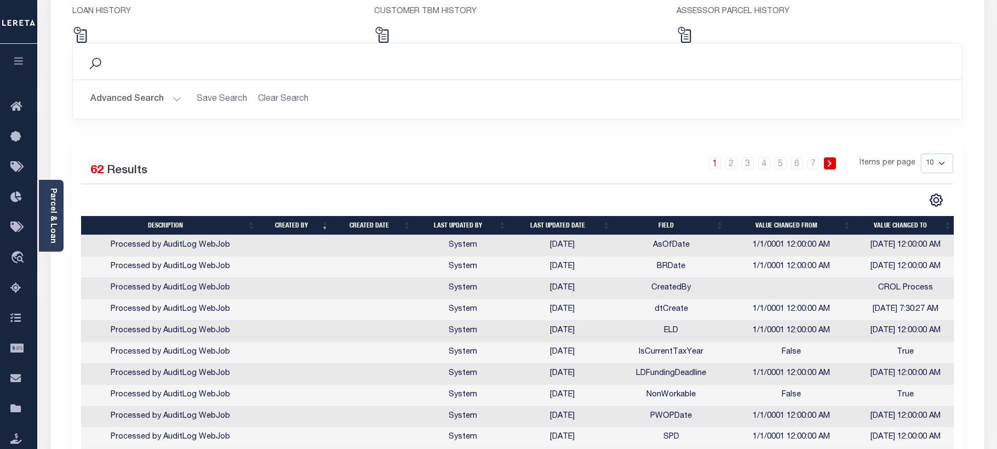
click at [560, 228] on th "Last updated date" at bounding box center [563, 225] width 104 height 19
click at [943, 164] on select "10 25 50 100" at bounding box center [937, 163] width 32 height 20
select select "100"
click at [921, 153] on select "10 25 50 100" at bounding box center [937, 163] width 32 height 20
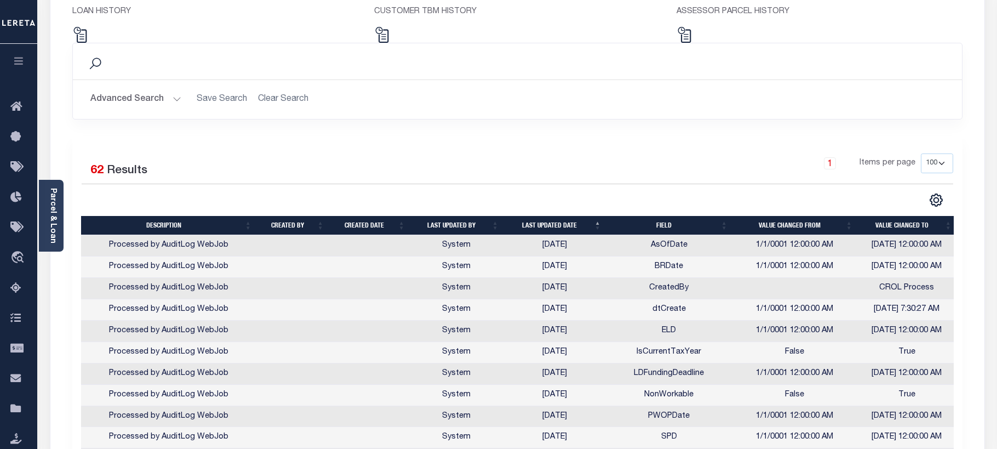
click at [600, 226] on th "Last updated date" at bounding box center [554, 225] width 102 height 19
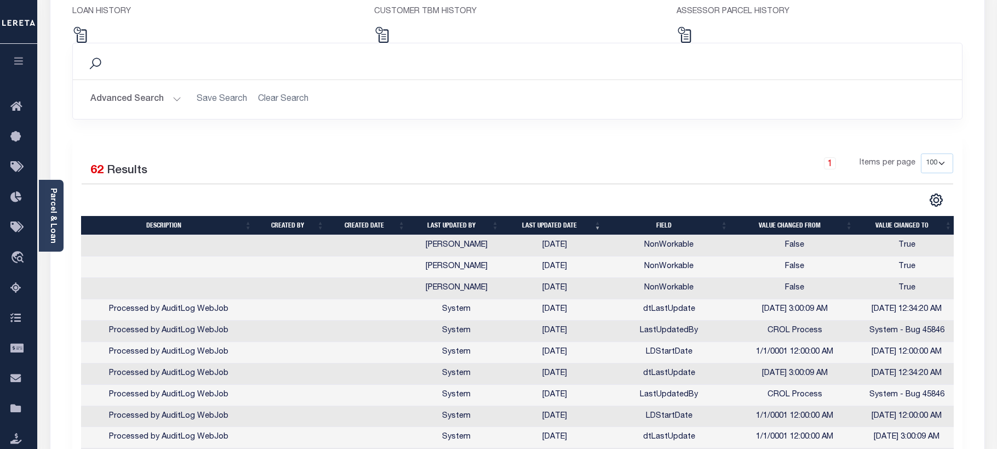
scroll to position [0, 0]
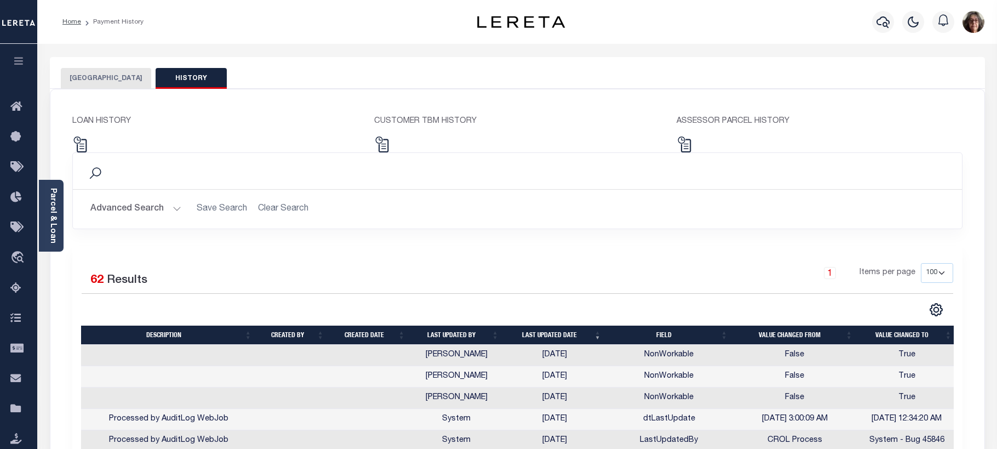
click at [102, 81] on button "YELLOWSTONE COUNTY" at bounding box center [106, 78] width 90 height 21
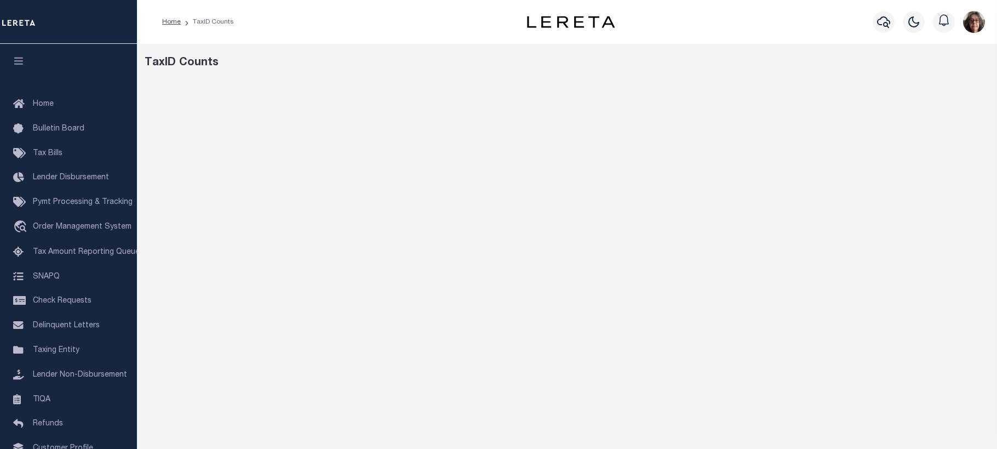
scroll to position [110, 0]
